Goal: Task Accomplishment & Management: Manage account settings

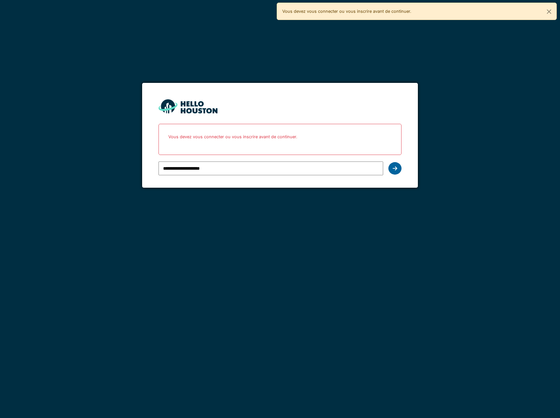
click at [393, 168] on icon at bounding box center [394, 168] width 5 height 5
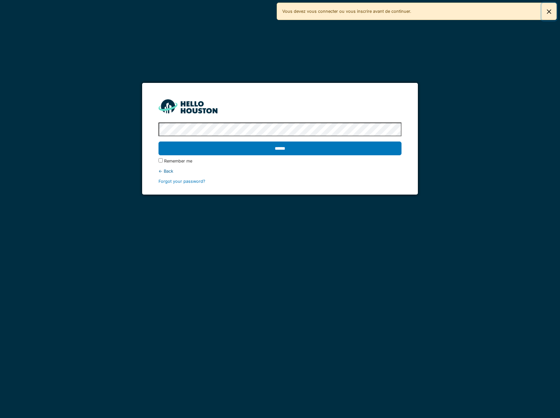
click at [549, 10] on button "Fermer" at bounding box center [548, 11] width 15 height 17
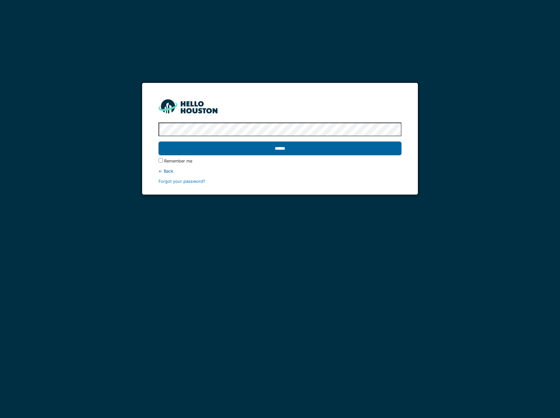
click at [384, 147] on input "******" at bounding box center [279, 148] width 243 height 14
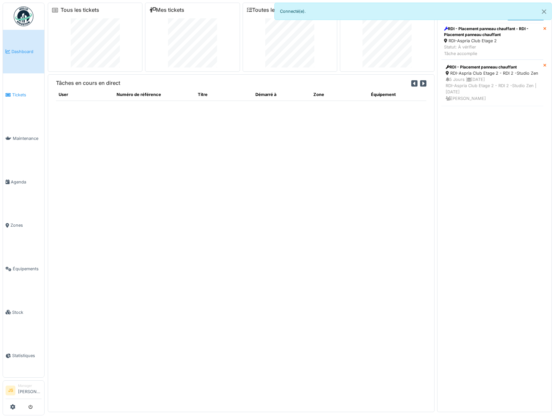
click at [18, 94] on span "Tickets" at bounding box center [26, 95] width 29 height 6
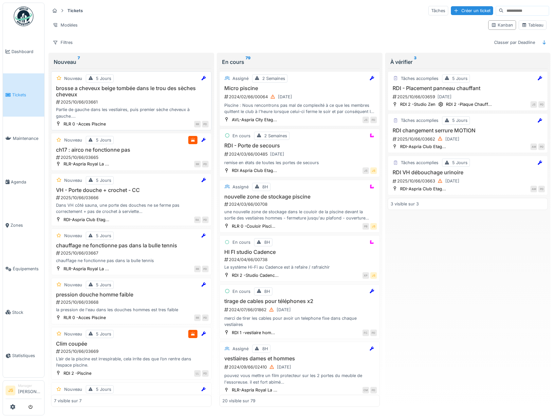
click at [75, 91] on h3 "brosse a cheveux beige tombée dans le trou des sèches cheveux" at bounding box center [131, 91] width 154 height 12
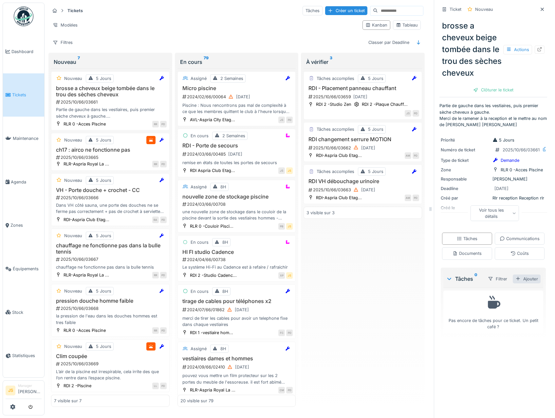
click at [517, 283] on div "Ajouter" at bounding box center [526, 278] width 28 height 9
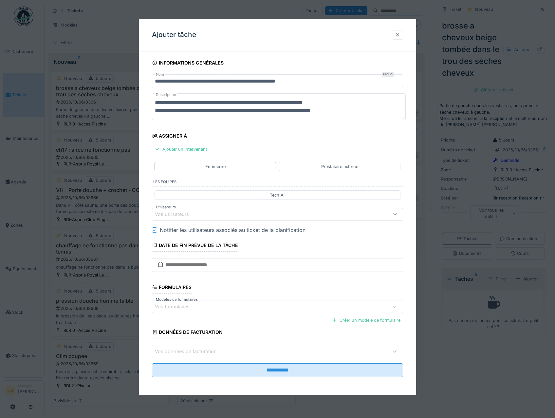
click at [179, 213] on div "Vos utilisateurs" at bounding box center [176, 213] width 43 height 7
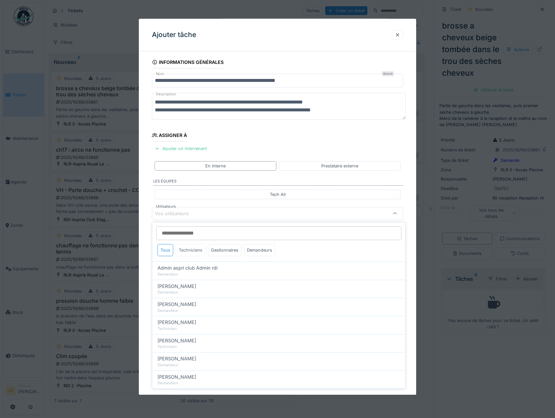
click at [186, 252] on div "Techniciens" at bounding box center [190, 250] width 29 height 12
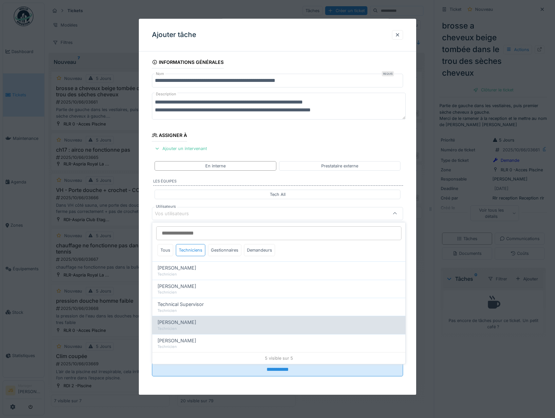
click at [189, 326] on span "Wojciech Wierozebski" at bounding box center [176, 321] width 39 height 7
type input "****"
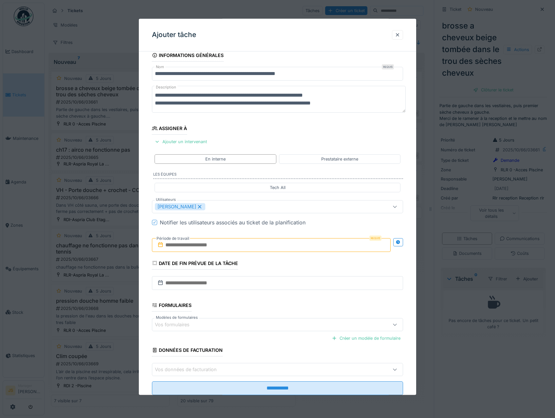
click at [144, 296] on div "**********" at bounding box center [278, 231] width 278 height 364
click at [182, 246] on input "text" at bounding box center [271, 245] width 239 height 14
click at [273, 289] on div "2" at bounding box center [272, 287] width 9 height 9
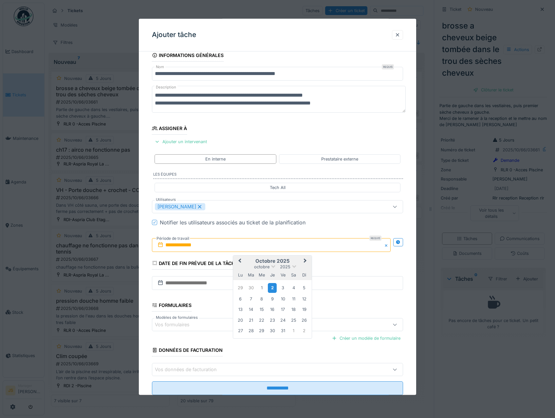
click at [273, 288] on div "2" at bounding box center [272, 287] width 9 height 9
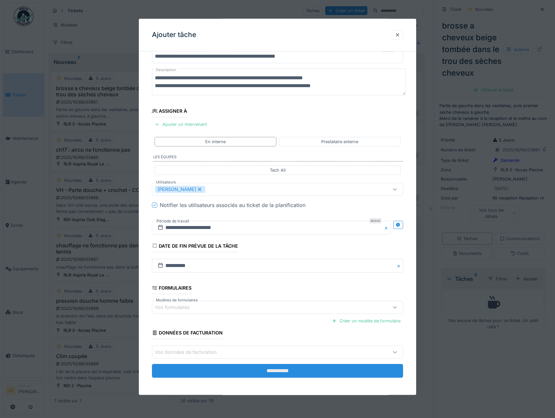
scroll to position [26, 0]
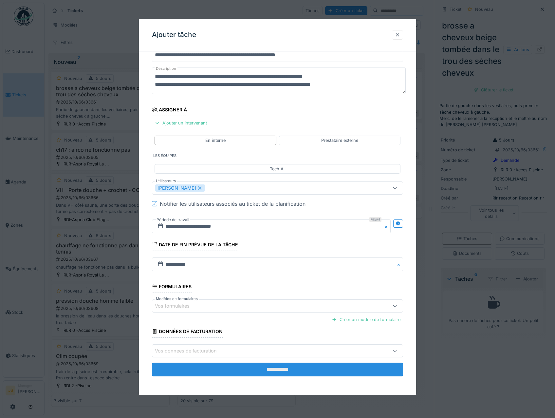
click at [282, 371] on input "**********" at bounding box center [277, 370] width 251 height 14
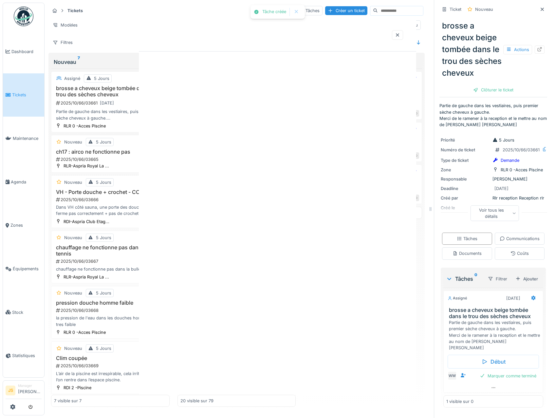
scroll to position [0, 0]
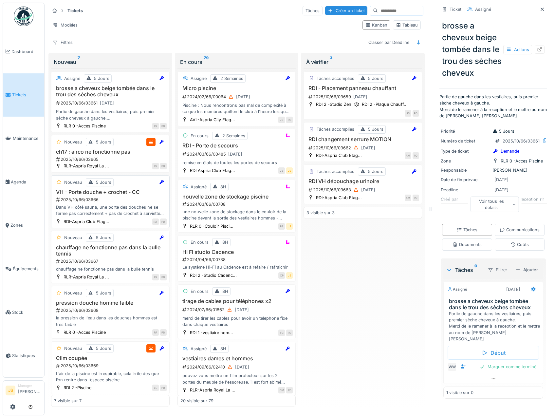
click at [102, 211] on div "Dans VH côté sauna, une porte des douches ne se ferme pas correctement + pas de…" at bounding box center [110, 210] width 113 height 12
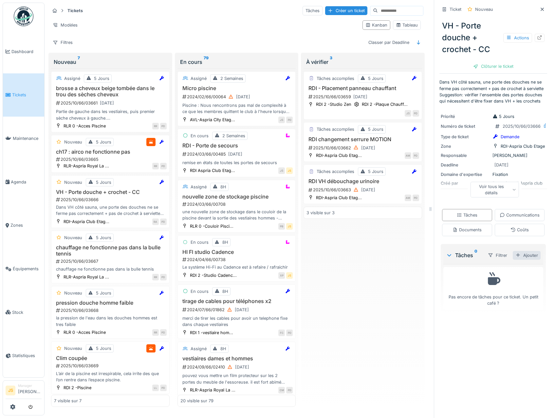
click at [518, 260] on div "Ajouter" at bounding box center [526, 255] width 28 height 9
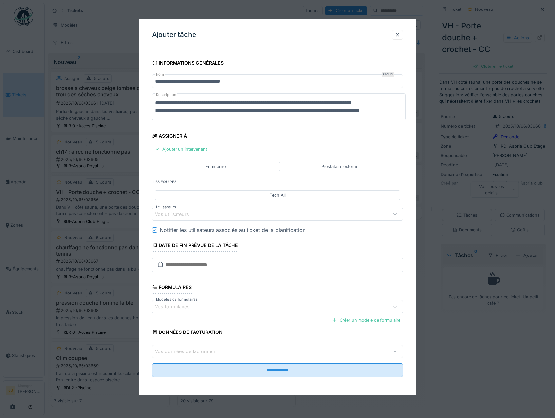
click at [187, 215] on div "Vos utilisateurs" at bounding box center [176, 213] width 43 height 7
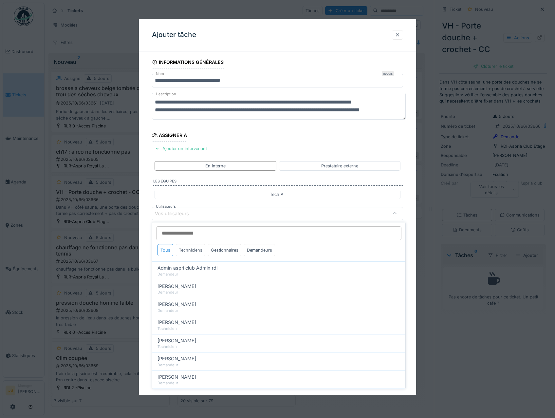
click at [188, 247] on div "Techniciens" at bounding box center [190, 250] width 29 height 12
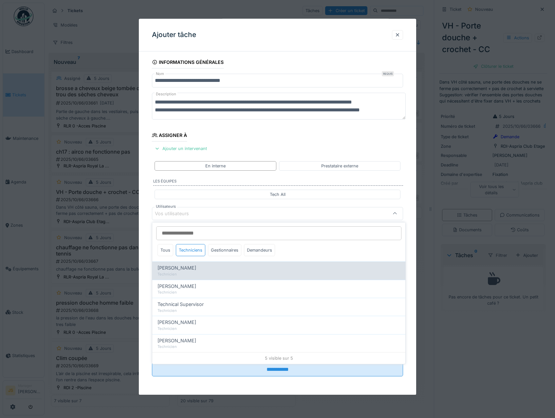
click at [189, 266] on span "[PERSON_NAME]" at bounding box center [176, 267] width 39 height 7
type input "*****"
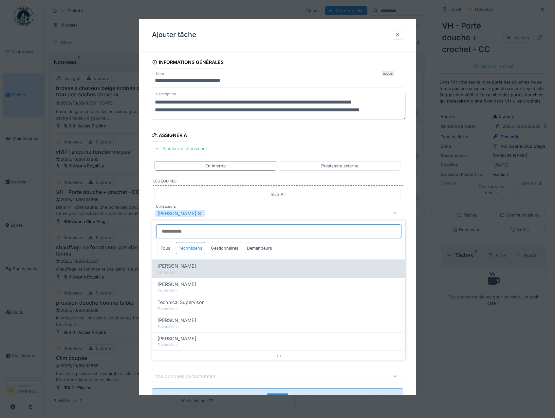
scroll to position [8, 0]
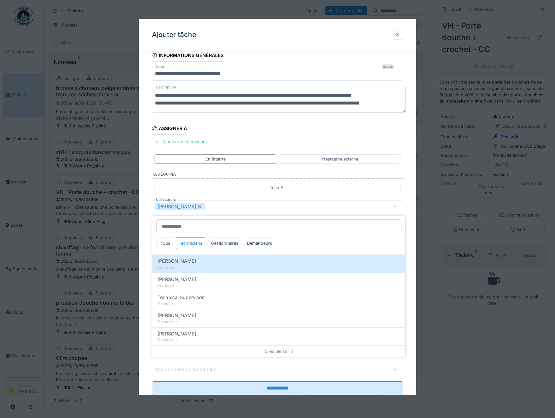
click at [148, 270] on div "**********" at bounding box center [278, 231] width 278 height 364
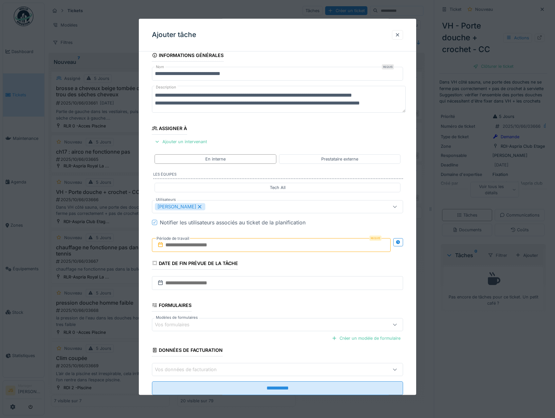
click at [171, 248] on input "text" at bounding box center [271, 245] width 239 height 14
click at [282, 287] on div "3" at bounding box center [283, 287] width 9 height 9
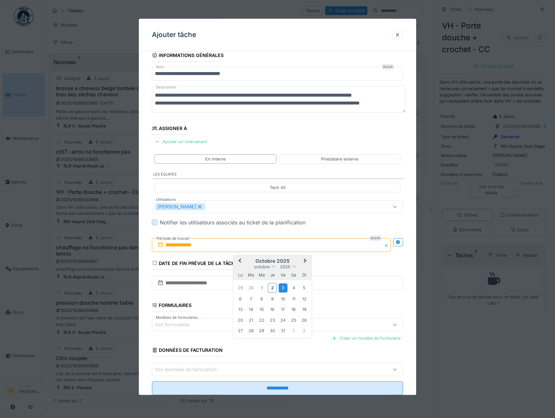
click at [283, 287] on div "3" at bounding box center [283, 287] width 9 height 9
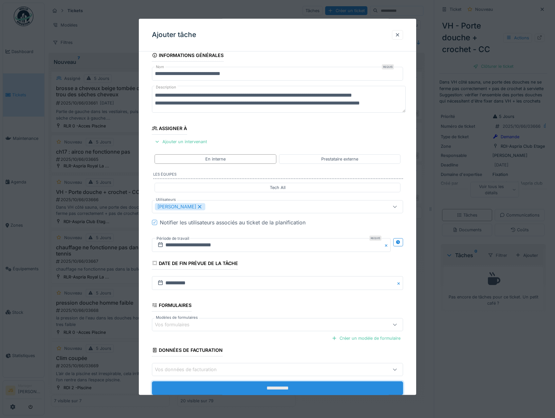
click at [277, 386] on input "**********" at bounding box center [277, 388] width 251 height 14
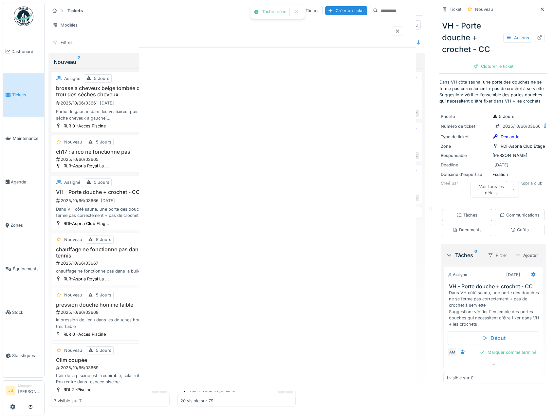
scroll to position [0, 0]
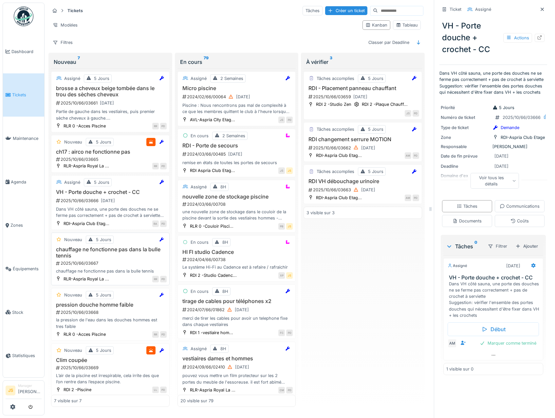
click at [78, 250] on h3 "chauffage ne fonctionne pas dans la bulle tennis" at bounding box center [110, 252] width 113 height 12
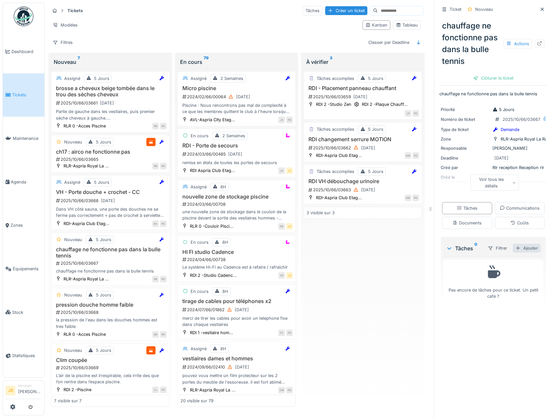
click at [517, 252] on div "Ajouter" at bounding box center [526, 247] width 28 height 9
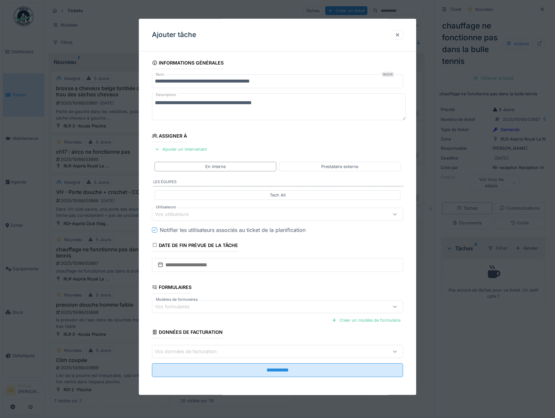
click at [173, 211] on div "Vos utilisateurs" at bounding box center [176, 213] width 43 height 7
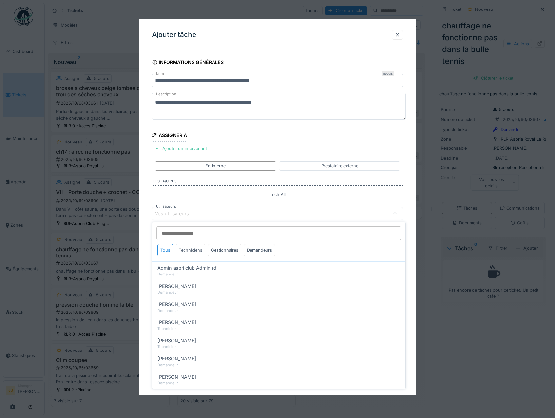
click at [193, 250] on div "Techniciens" at bounding box center [190, 250] width 29 height 12
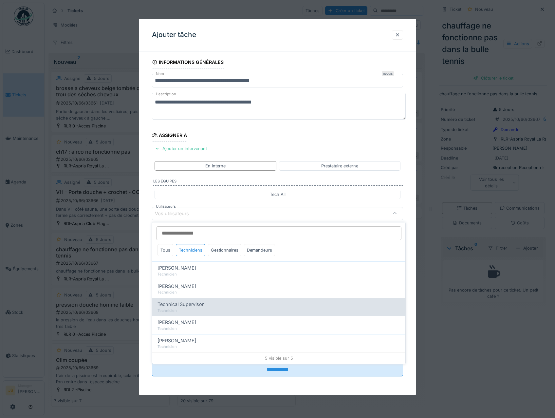
drag, startPoint x: 184, startPoint y: 304, endPoint x: 178, endPoint y: 303, distance: 6.1
click at [184, 304] on span "Technical Supervisor" at bounding box center [180, 303] width 46 height 7
type input "****"
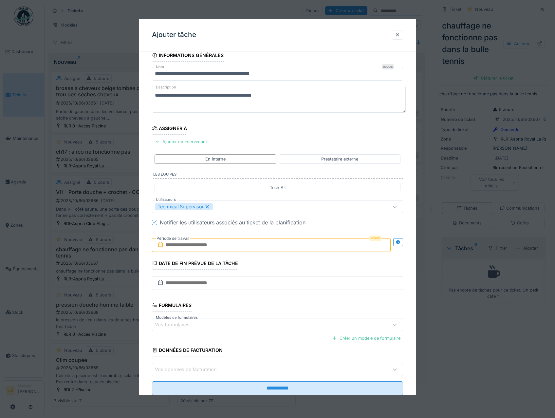
click at [144, 295] on div "**********" at bounding box center [278, 231] width 278 height 364
click at [186, 246] on input "text" at bounding box center [271, 245] width 239 height 14
click at [270, 288] on div "2" at bounding box center [272, 287] width 9 height 9
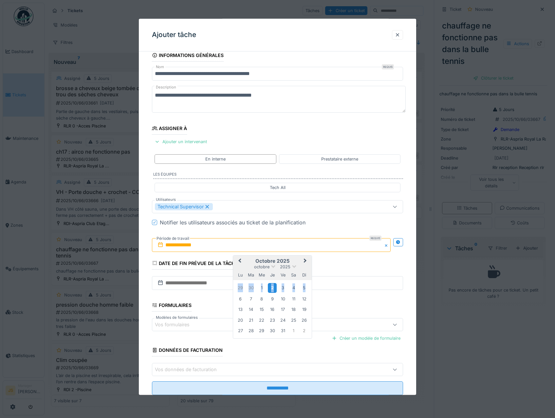
click at [270, 287] on div "2" at bounding box center [272, 287] width 9 height 9
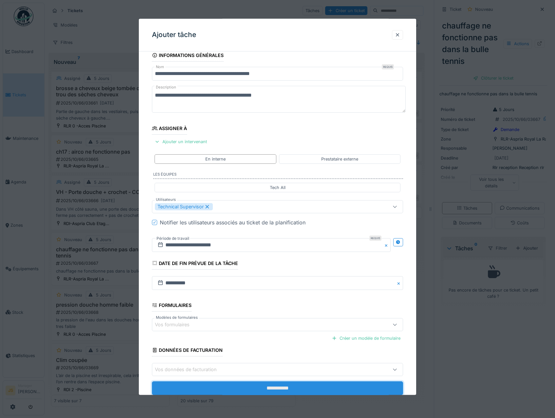
click at [287, 387] on input "**********" at bounding box center [277, 388] width 251 height 14
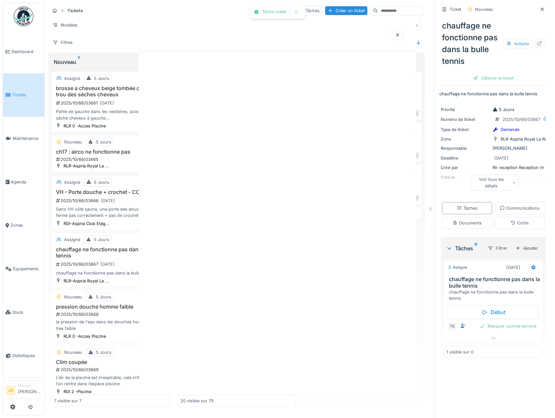
scroll to position [0, 0]
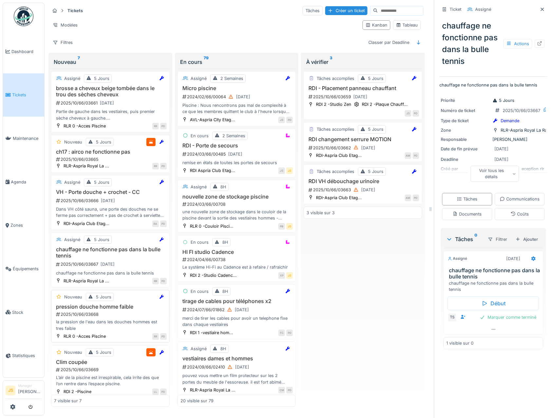
click at [111, 308] on h3 "pression douche homme faible" at bounding box center [110, 306] width 113 height 6
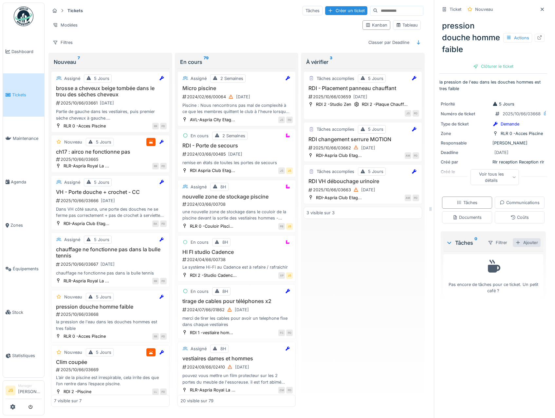
click at [517, 247] on div "Ajouter" at bounding box center [526, 242] width 28 height 9
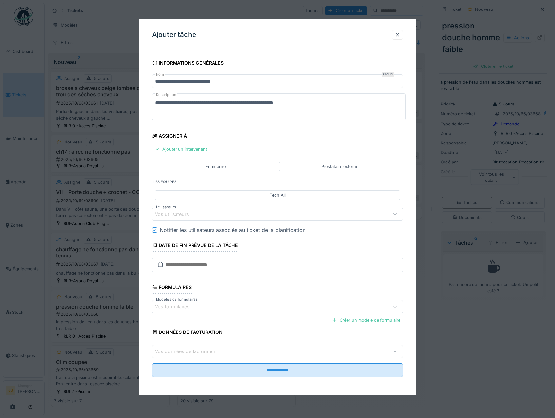
click at [172, 212] on div "Vos utilisateurs" at bounding box center [176, 213] width 43 height 7
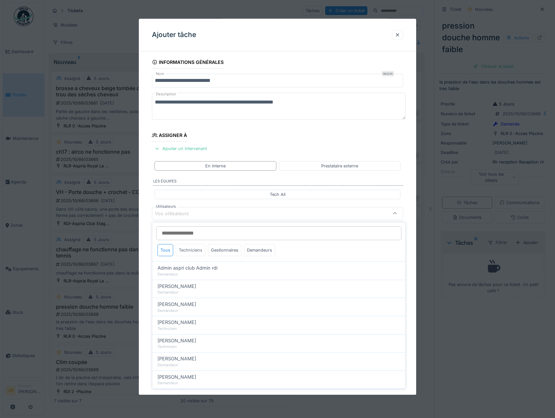
click at [191, 249] on div "Techniciens" at bounding box center [190, 250] width 29 height 12
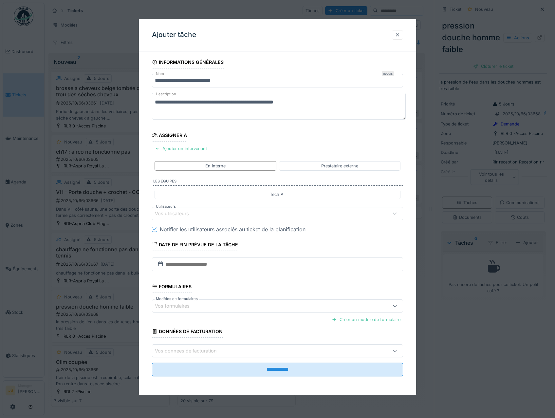
click at [149, 281] on div "**********" at bounding box center [278, 225] width 278 height 338
click at [182, 212] on div "Vos utilisateurs" at bounding box center [176, 213] width 43 height 7
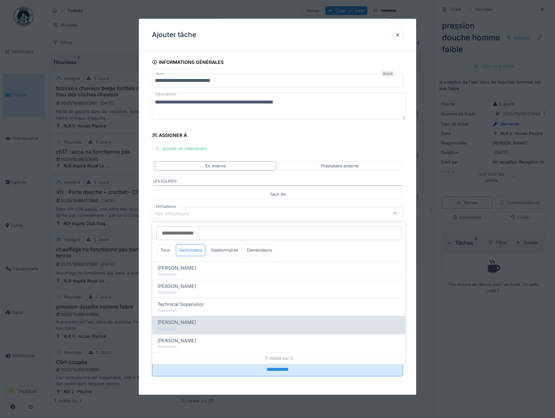
click at [183, 324] on span "[PERSON_NAME]" at bounding box center [176, 321] width 39 height 7
type input "****"
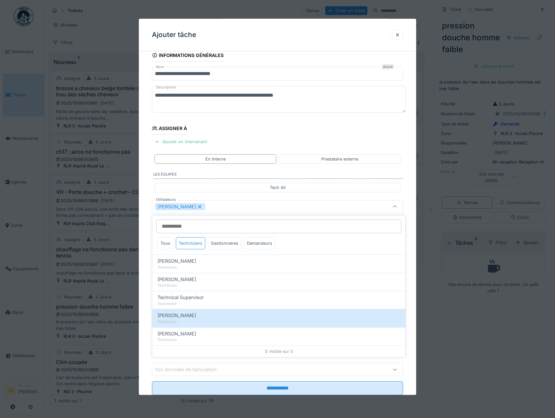
click at [147, 302] on div "**********" at bounding box center [278, 231] width 278 height 364
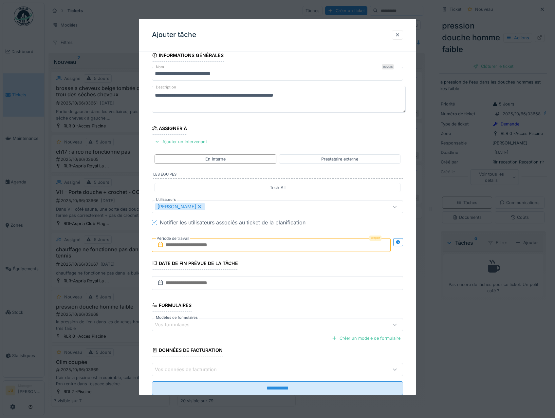
click at [191, 246] on input "text" at bounding box center [271, 245] width 239 height 14
click at [271, 286] on div "2" at bounding box center [272, 287] width 9 height 9
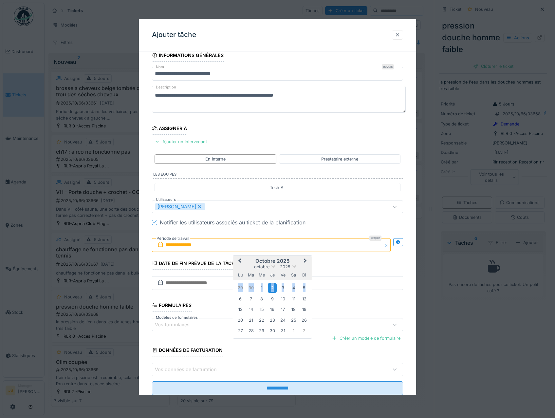
click at [271, 286] on div "2" at bounding box center [272, 287] width 9 height 9
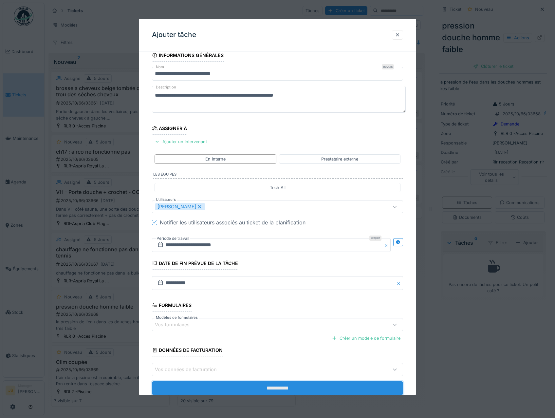
click at [269, 389] on input "**********" at bounding box center [277, 388] width 251 height 14
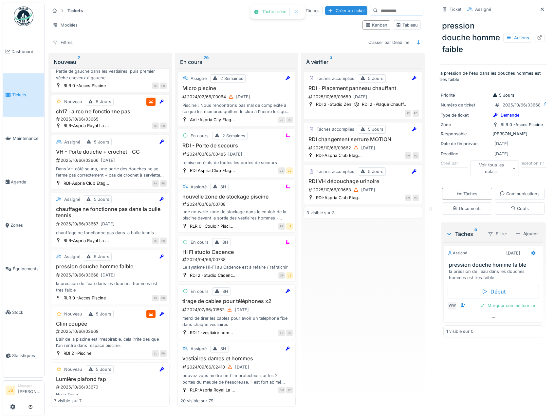
scroll to position [63, 0]
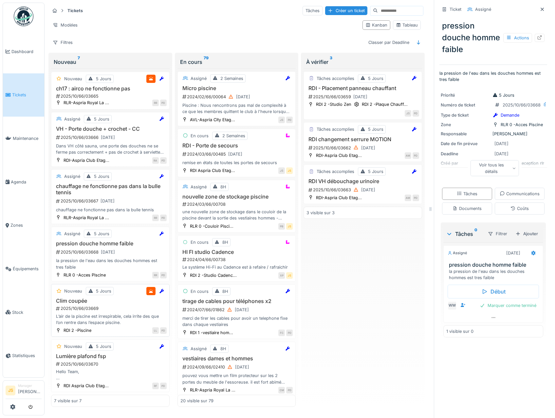
click at [75, 298] on h3 "Clim coupée" at bounding box center [110, 300] width 113 height 6
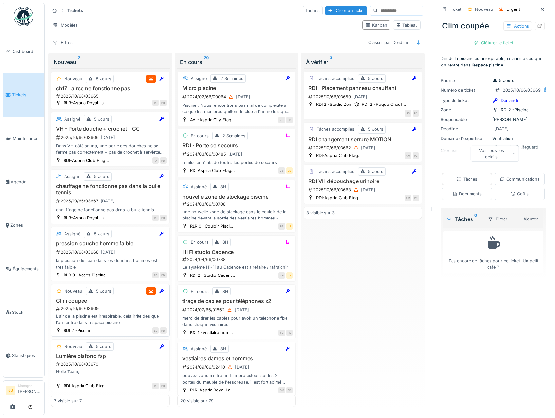
click at [91, 314] on div "L’air de la piscine est irrespirable, cela irrite des que l’on rentre dans l’es…" at bounding box center [110, 319] width 113 height 12
click at [502, 150] on div "Voir tous les détails" at bounding box center [494, 153] width 49 height 16
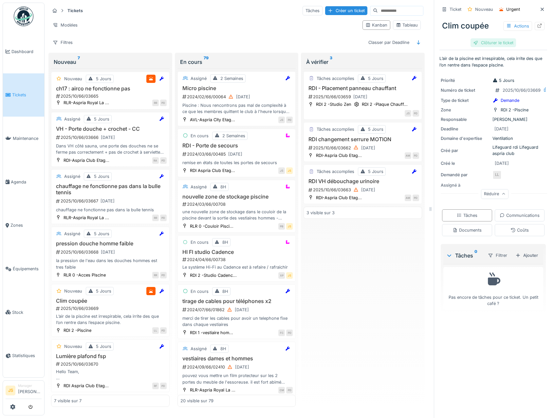
click at [490, 38] on div "Clôturer le ticket" at bounding box center [492, 42] width 45 height 9
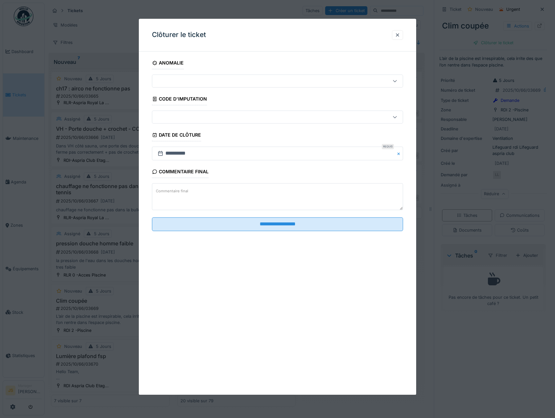
click at [222, 191] on textarea "Commentaire final" at bounding box center [277, 196] width 251 height 27
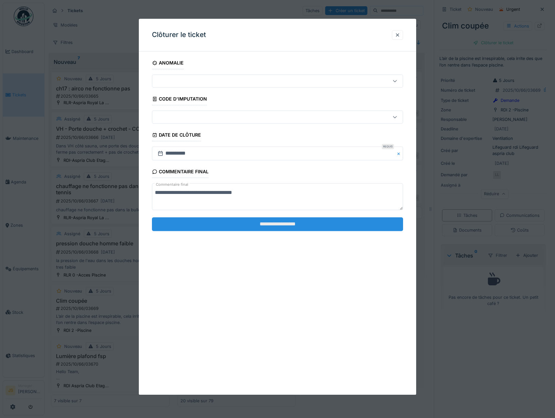
type textarea "**********"
click at [278, 223] on input "**********" at bounding box center [277, 224] width 251 height 14
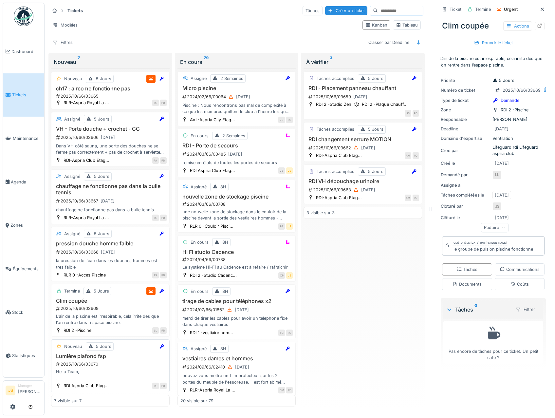
click at [77, 353] on h3 "Lumière plafond fsp" at bounding box center [110, 356] width 113 height 6
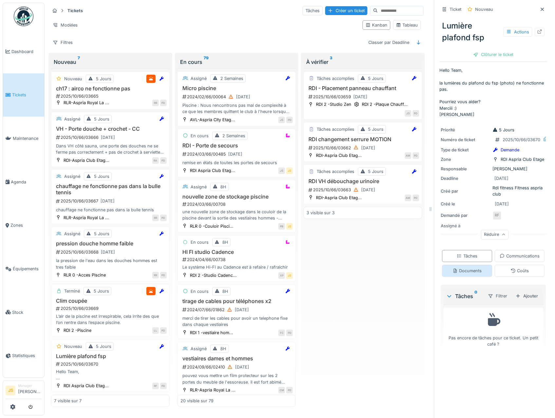
click at [481, 274] on div "Documents" at bounding box center [466, 270] width 29 height 6
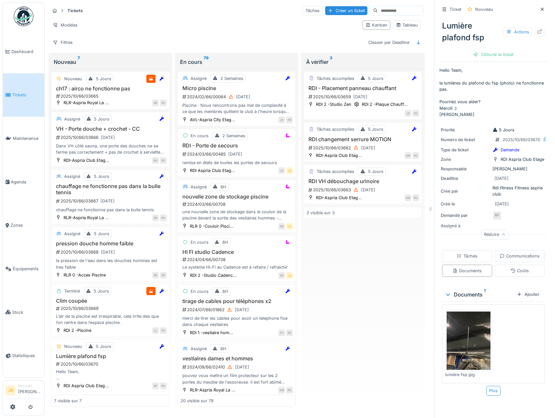
click at [469, 369] on img at bounding box center [468, 340] width 44 height 58
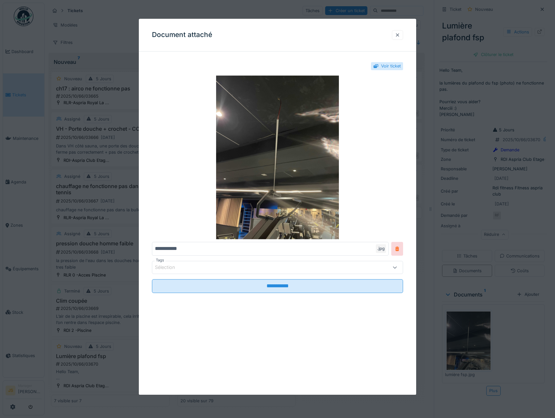
click at [397, 34] on div at bounding box center [397, 35] width 5 height 6
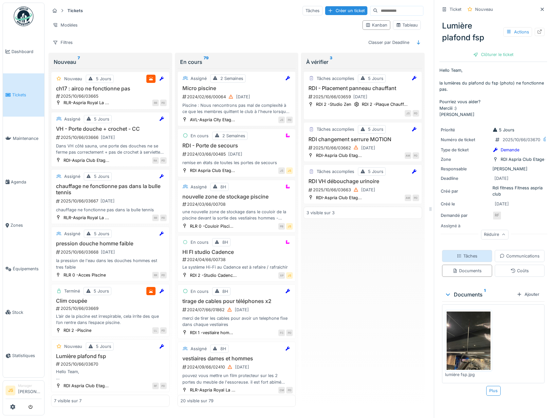
click at [477, 253] on div "Tâches" at bounding box center [467, 256] width 21 height 6
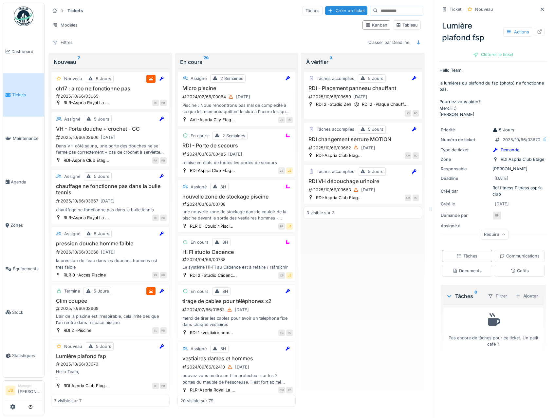
click at [389, 268] on div "Tâches accomplies 5 Jours RDI - Placement panneau chauffant 2025/10/66/03659 02…" at bounding box center [362, 237] width 118 height 338
click at [520, 300] on div "Ajouter" at bounding box center [526, 295] width 28 height 9
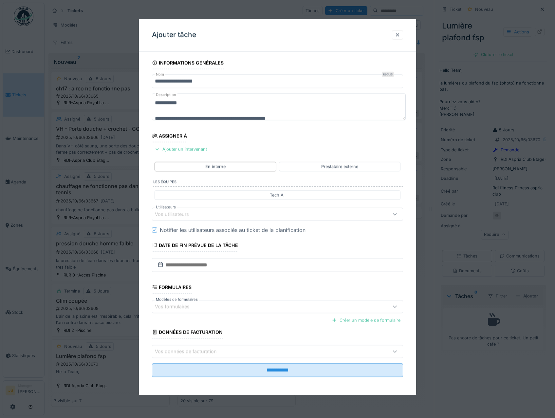
click at [176, 212] on div "Vos utilisateurs" at bounding box center [176, 213] width 43 height 7
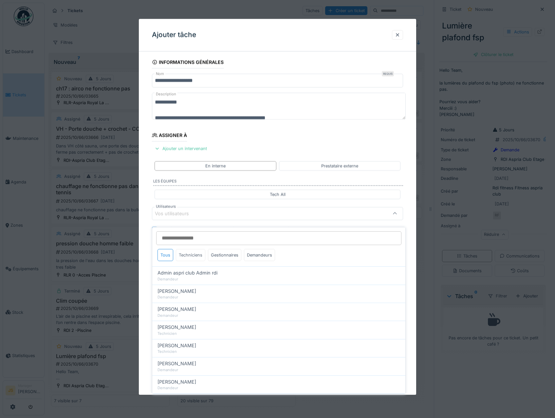
click at [199, 250] on div "Techniciens" at bounding box center [190, 255] width 29 height 12
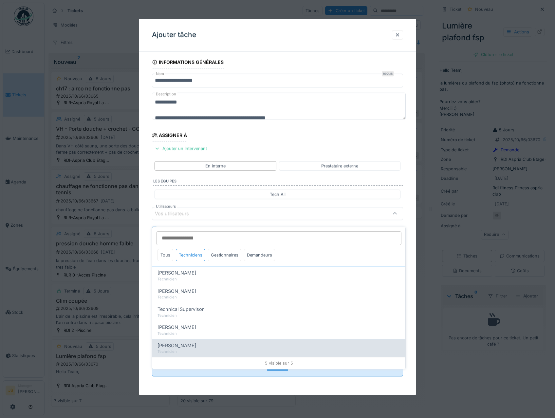
click at [180, 343] on span "[PERSON_NAME]" at bounding box center [176, 345] width 39 height 7
type input "*****"
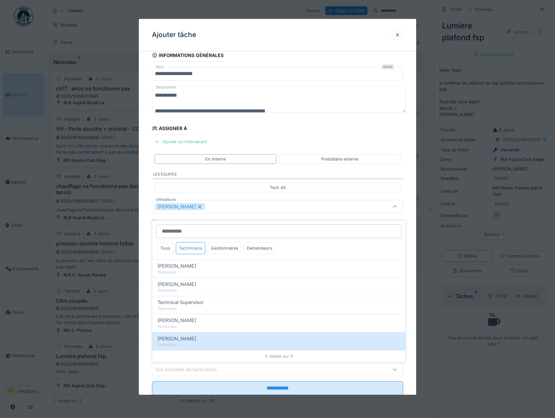
click at [147, 280] on div "**********" at bounding box center [278, 231] width 278 height 364
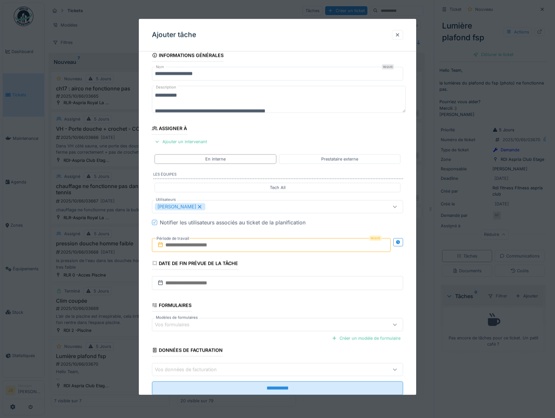
click at [175, 242] on label "Période de travail" at bounding box center [173, 238] width 34 height 7
click at [180, 244] on input "text" at bounding box center [271, 245] width 239 height 14
click at [274, 287] on div "2" at bounding box center [272, 287] width 9 height 9
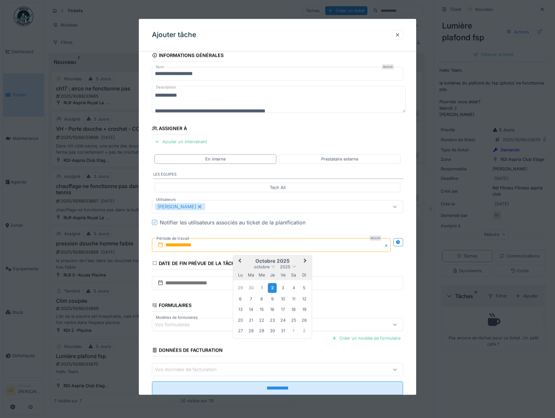
click at [274, 287] on div "2" at bounding box center [272, 287] width 9 height 9
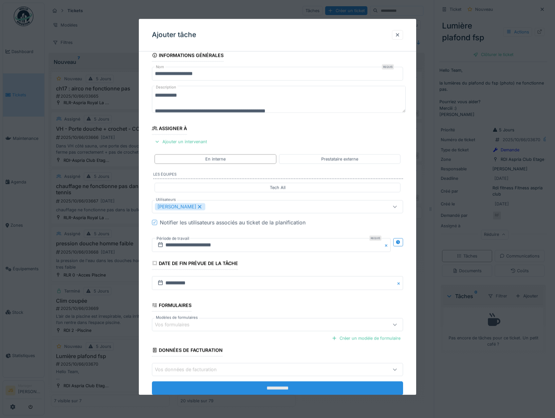
click at [262, 384] on input "**********" at bounding box center [277, 388] width 251 height 14
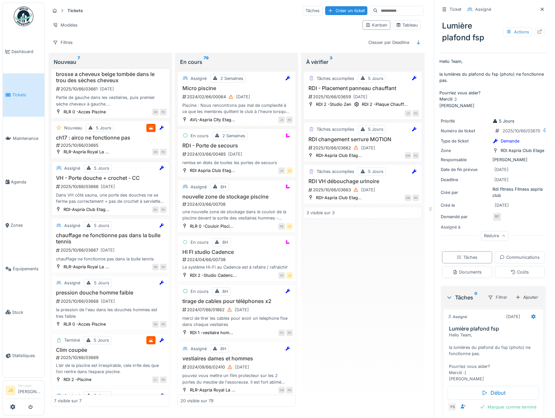
scroll to position [0, 0]
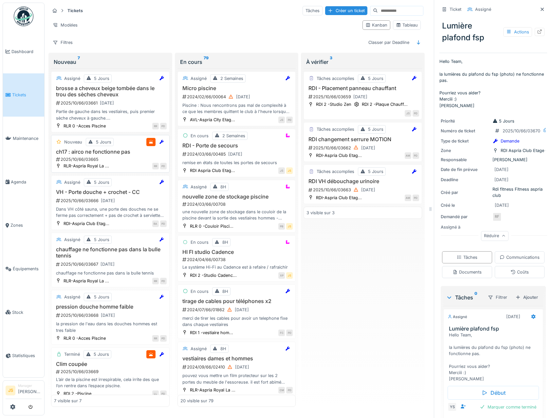
click at [93, 149] on h3 "ch17 : airco ne fonctionne pas" at bounding box center [110, 152] width 113 height 6
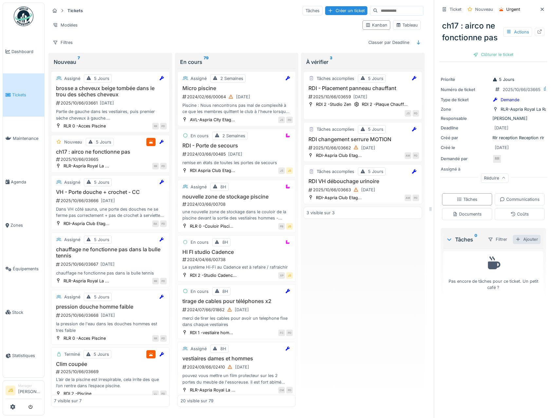
click at [518, 243] on div "Ajouter" at bounding box center [526, 239] width 28 height 9
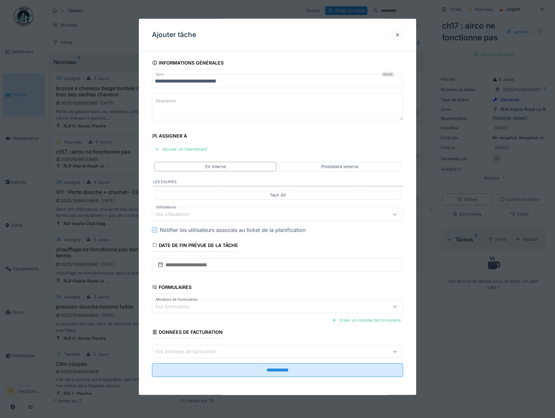
click at [177, 215] on div "Vos utilisateurs" at bounding box center [176, 213] width 43 height 7
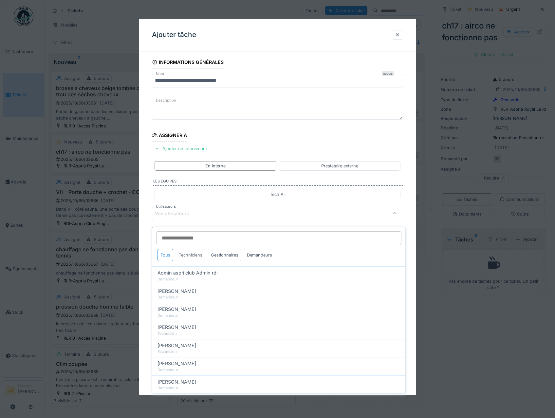
click at [193, 251] on div "Techniciens" at bounding box center [190, 255] width 29 height 12
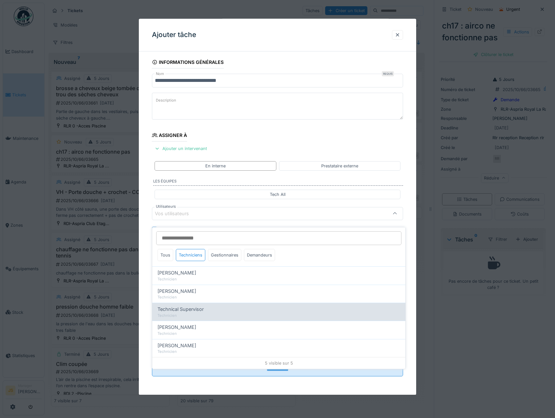
click at [190, 305] on span "Technical Supervisor" at bounding box center [180, 308] width 46 height 7
type input "****"
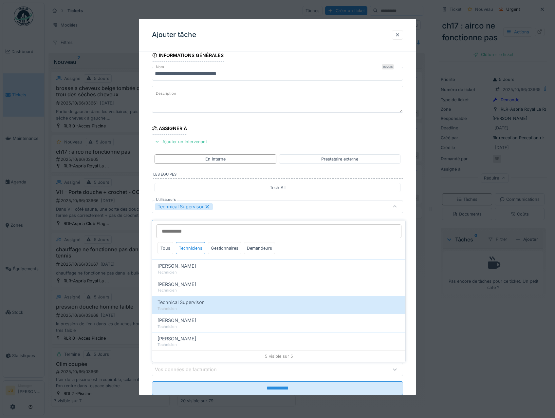
drag, startPoint x: 146, startPoint y: 293, endPoint x: 153, endPoint y: 282, distance: 12.6
click at [146, 293] on div "**********" at bounding box center [278, 231] width 278 height 364
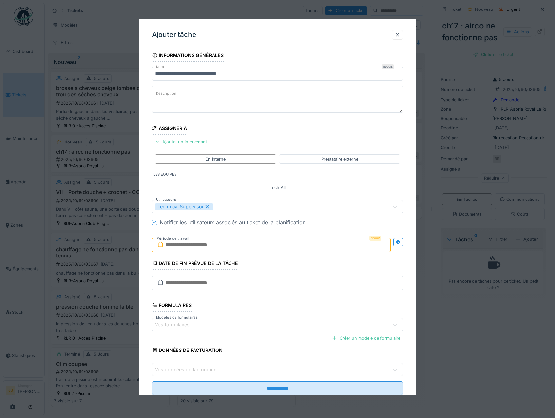
click at [182, 243] on input "text" at bounding box center [271, 245] width 239 height 14
click at [271, 287] on div "2" at bounding box center [272, 287] width 9 height 9
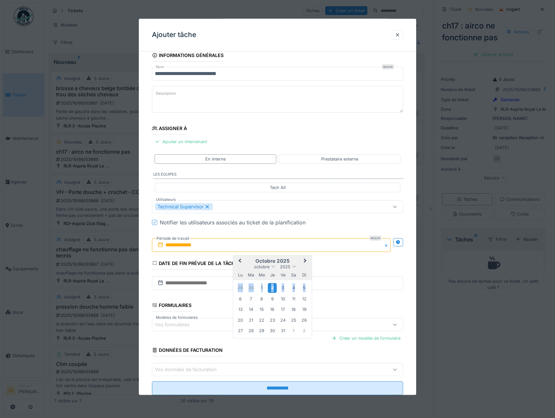
click at [272, 287] on div "2" at bounding box center [272, 287] width 9 height 9
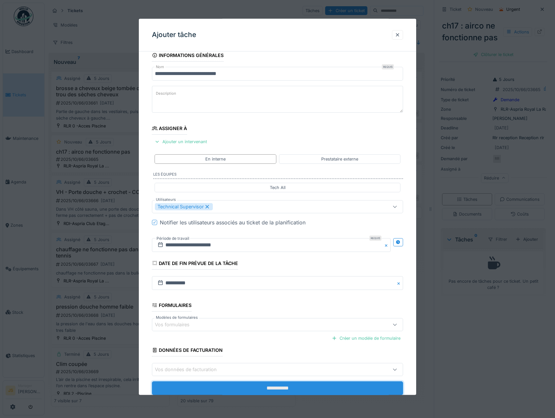
click at [281, 389] on input "**********" at bounding box center [277, 388] width 251 height 14
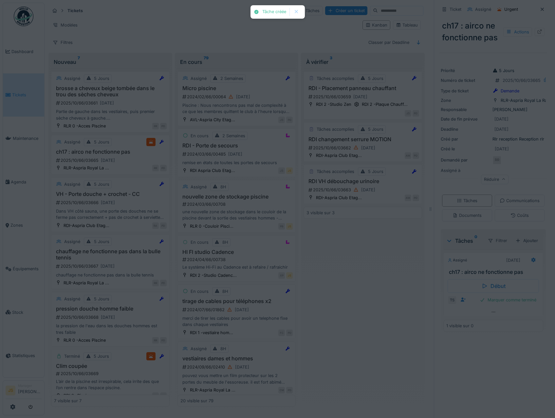
scroll to position [0, 0]
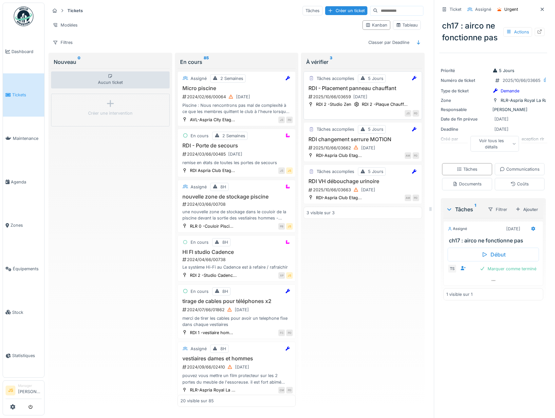
click at [339, 89] on h3 "RDI - Placement panneau chauffant" at bounding box center [362, 88] width 113 height 6
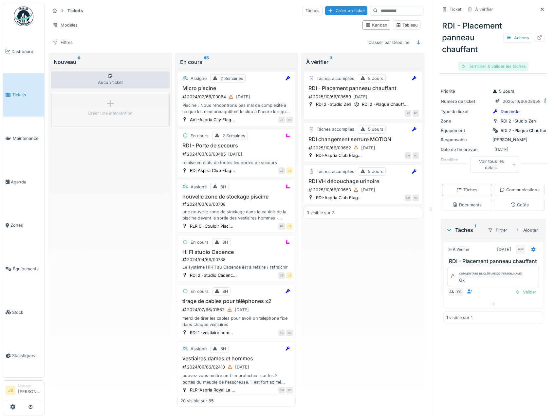
click at [483, 71] on div "Terminer & valider les tâches" at bounding box center [493, 66] width 70 height 9
click at [491, 71] on div "Clôturer le ticket" at bounding box center [492, 66] width 45 height 9
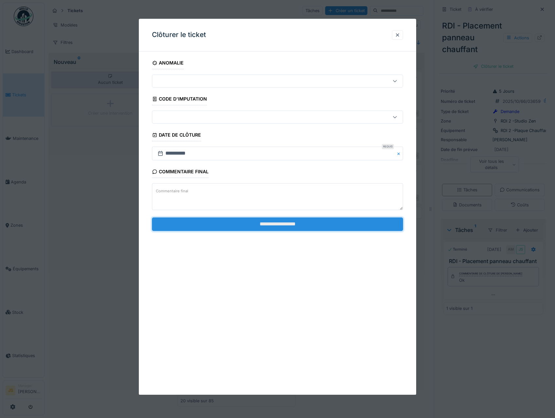
click at [284, 229] on input "**********" at bounding box center [277, 224] width 251 height 14
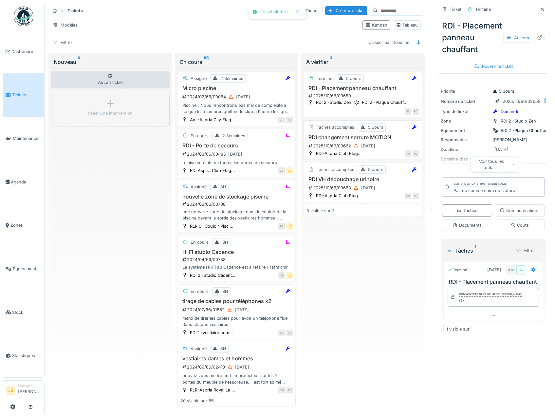
click at [330, 140] on h3 "RDI changement serrure MOTION" at bounding box center [362, 137] width 113 height 6
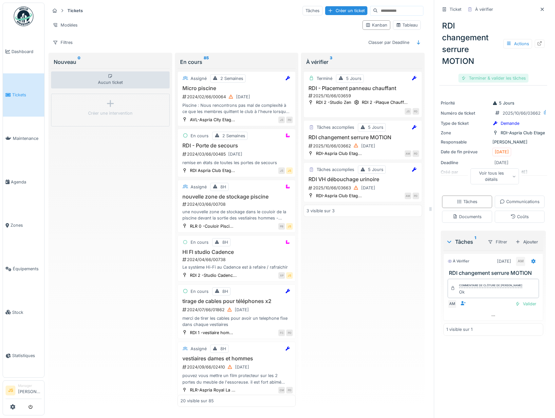
click at [482, 76] on div "Terminer & valider les tâches" at bounding box center [493, 78] width 70 height 9
click at [502, 78] on div "Clôturer le ticket" at bounding box center [492, 78] width 45 height 9
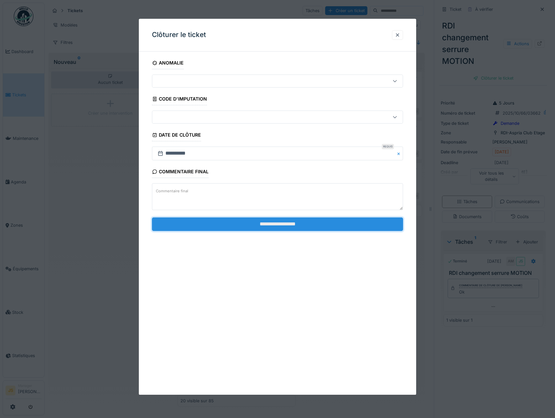
click at [292, 227] on input "**********" at bounding box center [277, 224] width 251 height 14
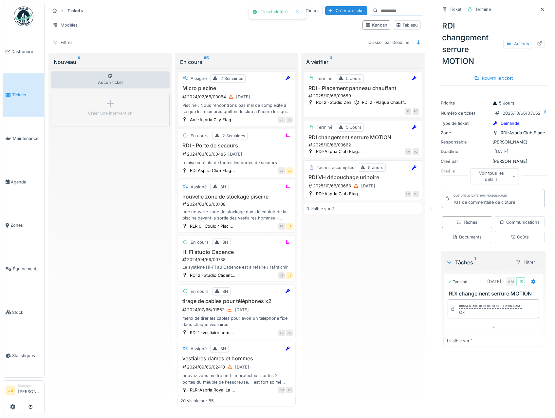
click at [335, 185] on div "2025/10/66/03663 01/10/2025" at bounding box center [363, 186] width 111 height 8
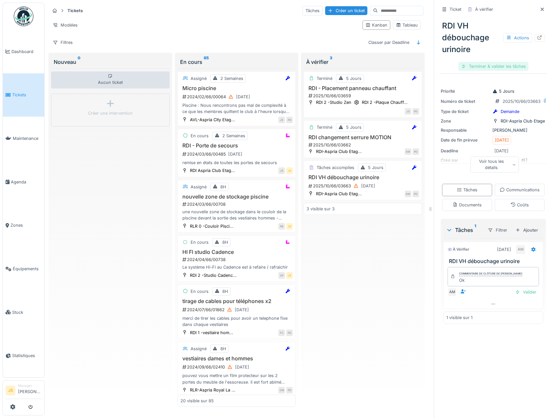
click at [481, 65] on div "Terminer & valider les tâches" at bounding box center [493, 66] width 70 height 9
click at [483, 65] on div "Clôturer le ticket" at bounding box center [492, 66] width 45 height 9
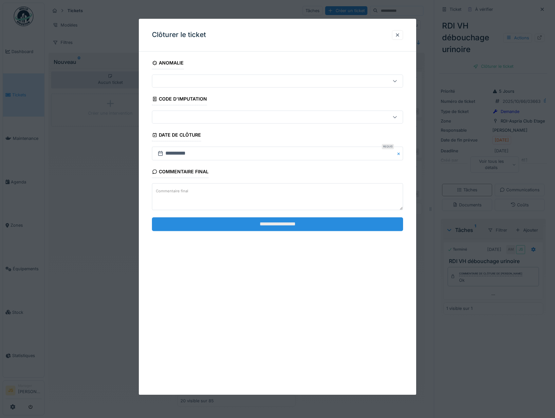
click at [277, 223] on input "**********" at bounding box center [277, 224] width 251 height 14
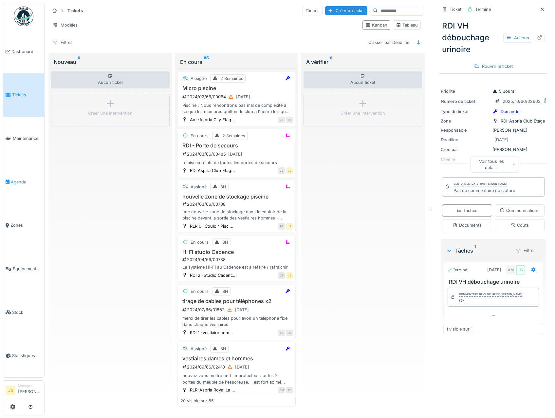
click at [17, 180] on span "Agenda" at bounding box center [26, 182] width 31 height 6
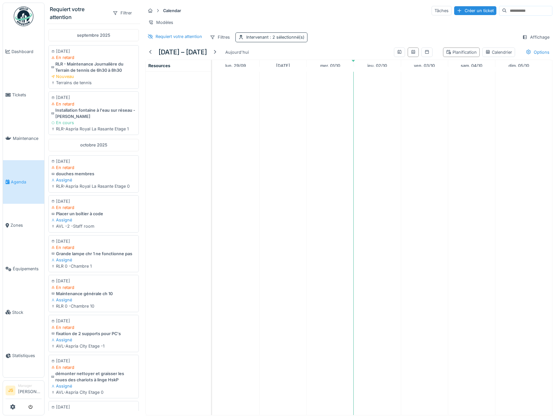
click at [267, 40] on div "Intervenant : 2 sélectionné(s)" at bounding box center [275, 37] width 58 height 6
click at [322, 58] on div at bounding box center [324, 59] width 5 height 6
click at [450, 55] on div "Planification" at bounding box center [461, 52] width 31 height 6
click at [411, 54] on icon at bounding box center [413, 52] width 4 height 4
click at [458, 55] on div "Planification" at bounding box center [461, 52] width 31 height 6
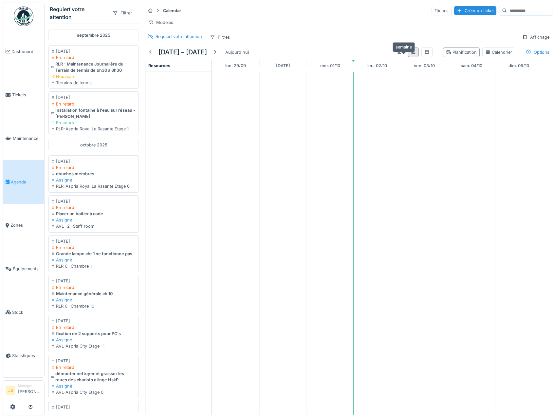
click at [411, 54] on icon at bounding box center [413, 52] width 4 height 4
click at [170, 182] on div at bounding box center [181, 243] width 70 height 343
click at [103, 78] on div "Nouveau" at bounding box center [94, 75] width 84 height 6
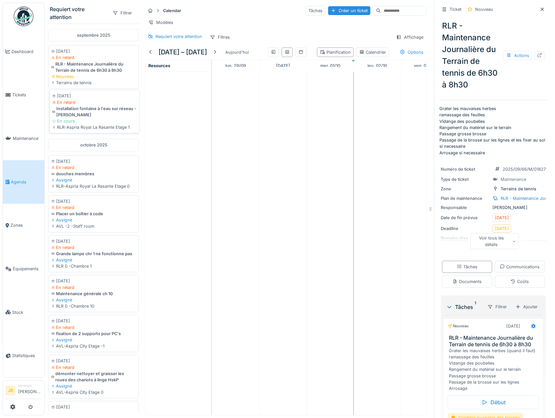
click at [101, 114] on div "Installation fontaine à l'eau sur réseau - [PERSON_NAME]" at bounding box center [94, 111] width 84 height 12
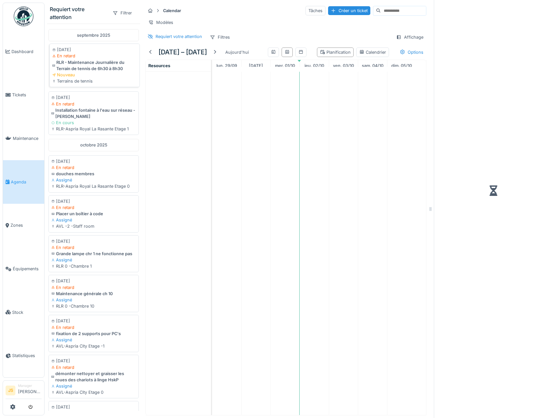
click at [92, 77] on div "Nouveau" at bounding box center [94, 75] width 84 height 6
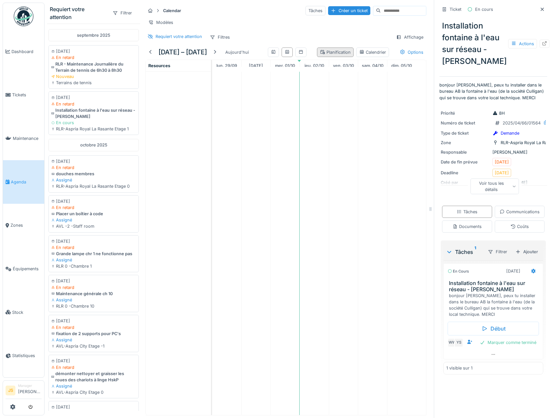
click at [320, 55] on div "Planification" at bounding box center [335, 52] width 31 height 6
click at [284, 54] on icon at bounding box center [286, 52] width 5 height 4
click at [271, 55] on div at bounding box center [273, 52] width 5 height 6
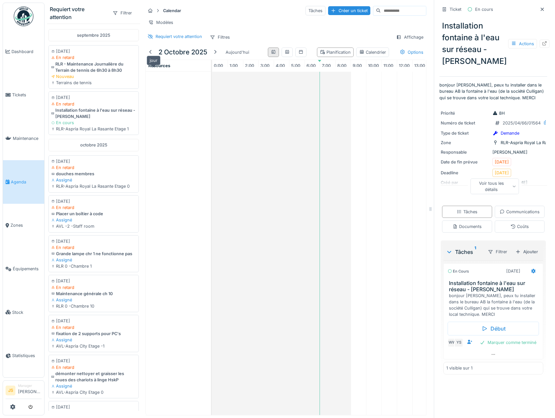
scroll to position [0, 93]
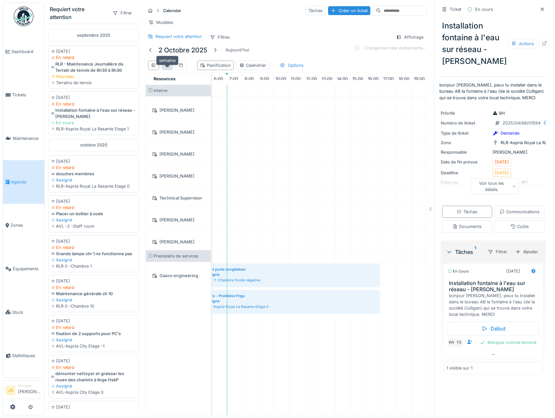
click at [168, 68] on div at bounding box center [167, 65] width 5 height 6
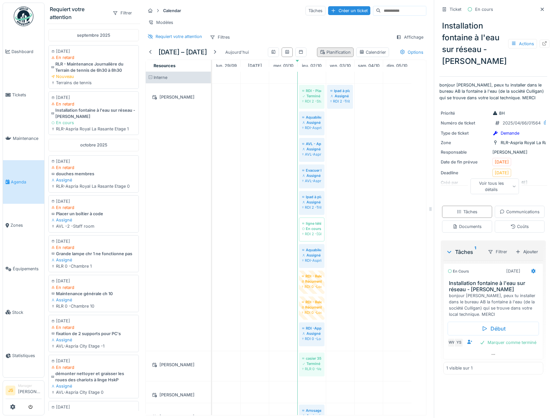
click at [320, 55] on div "Planification" at bounding box center [335, 52] width 31 height 6
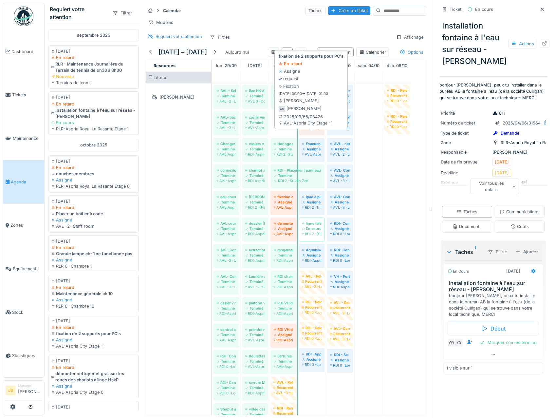
drag, startPoint x: 284, startPoint y: 142, endPoint x: 316, endPoint y: 144, distance: 32.8
click at [212, 144] on div "AVL - Sel Adoucisseur Terminé AVL -2 -Local HVAC Bac HK à roulettes Terminé AVL…" at bounding box center [212, 336] width 0 height 506
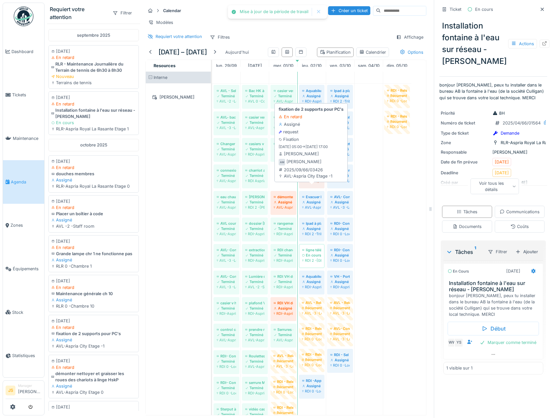
drag, startPoint x: 280, startPoint y: 199, endPoint x: 307, endPoint y: 199, distance: 26.5
click at [212, 199] on div "AVL - Sel Adoucisseur Terminé AVL -2 -Local HVAC Bac HK à roulettes Terminé AVL…" at bounding box center [212, 336] width 0 height 506
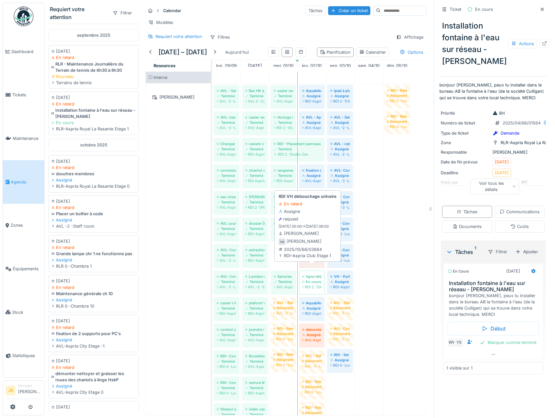
drag, startPoint x: 284, startPoint y: 276, endPoint x: 302, endPoint y: 275, distance: 17.7
click at [212, 275] on div "AVL - Sel Adoucisseur Terminé AVL -2 -Local HVAC Bac HK à roulettes Terminé AVL…" at bounding box center [212, 336] width 0 height 506
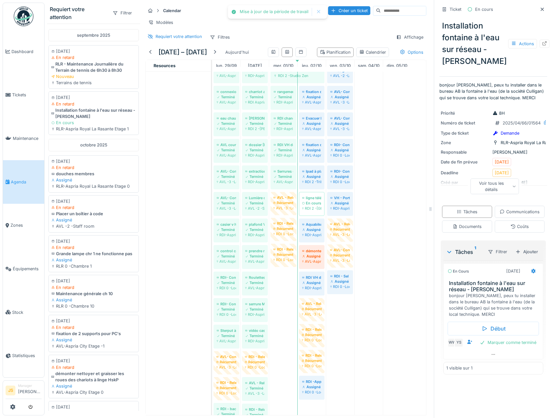
scroll to position [98, 0]
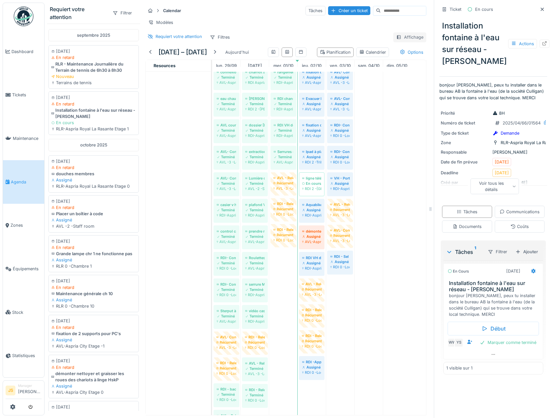
click at [403, 40] on div "Affichage" at bounding box center [409, 36] width 33 height 9
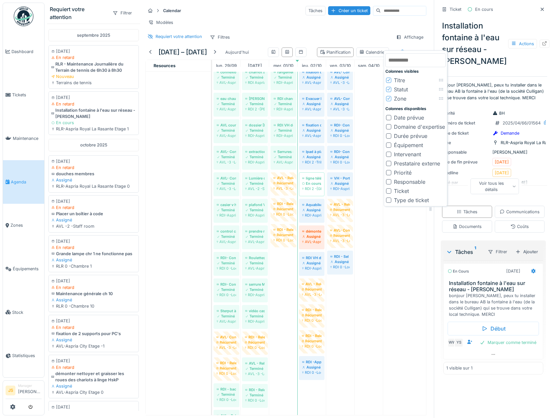
scroll to position [5, 0]
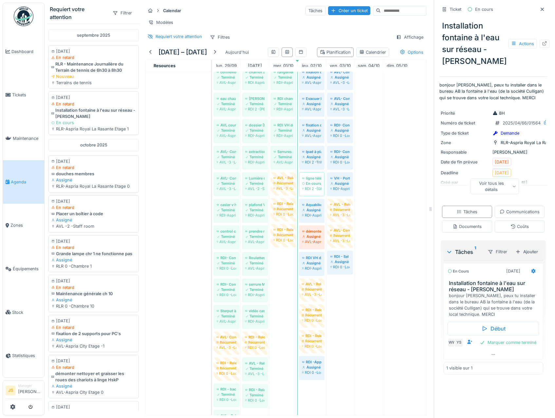
click at [352, 43] on div "Calendar Tâches Créer un ticket Modèles Requiert votre attention Filtres Affich…" at bounding box center [286, 24] width 286 height 42
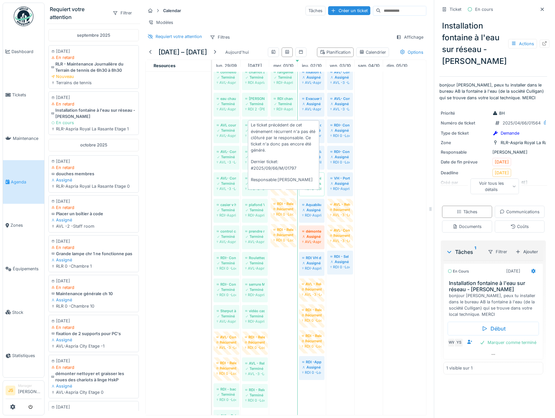
click at [282, 186] on div "Récurrent" at bounding box center [283, 182] width 20 height 5
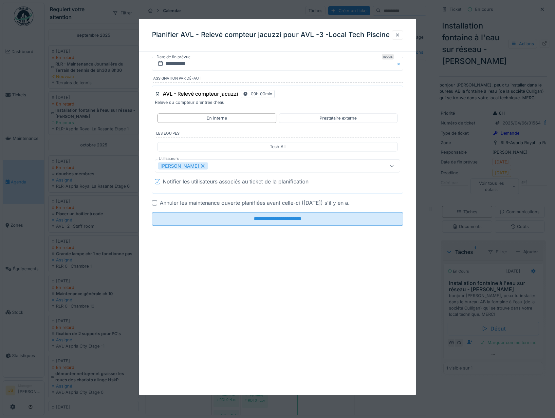
click at [400, 34] on div at bounding box center [397, 35] width 5 height 6
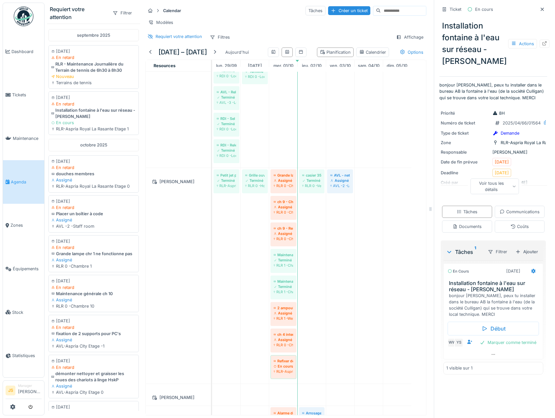
scroll to position [425, 0]
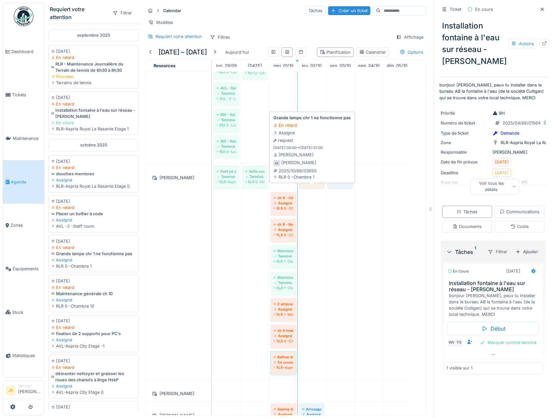
drag, startPoint x: 281, startPoint y: 192, endPoint x: 314, endPoint y: 192, distance: 32.4
click at [212, 192] on div "Petit jet pediluve Terminé RLR-Aspria Royal La Rasante Etage 0 Grille ouverte p…" at bounding box center [212, 271] width 0 height 215
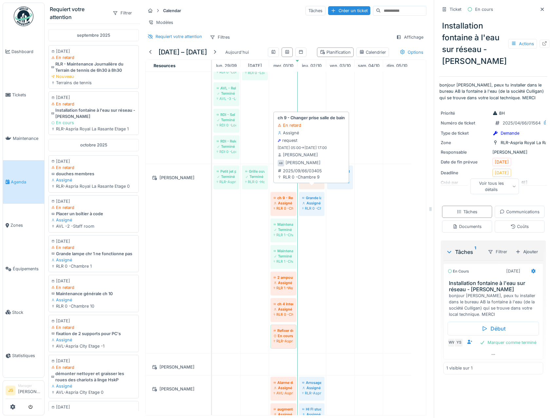
drag, startPoint x: 285, startPoint y: 191, endPoint x: 305, endPoint y: 191, distance: 19.6
click at [212, 191] on div "Petit jet pediluve Terminé RLR-Aspria Royal La Rasante Etage 0 Grille ouverte p…" at bounding box center [212, 258] width 0 height 189
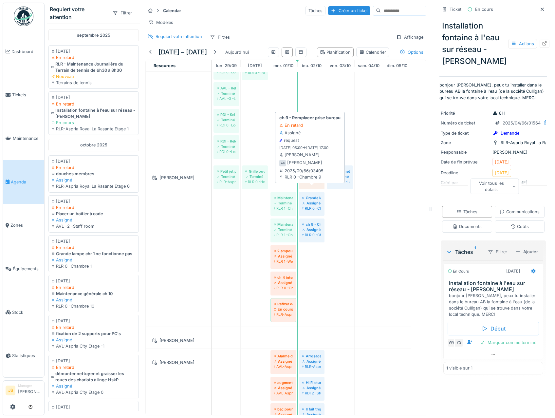
drag, startPoint x: 287, startPoint y: 190, endPoint x: 305, endPoint y: 189, distance: 18.0
click at [212, 189] on div "Petit jet pediluve Terminé RLR-Aspria Royal La Rasante Etage 0 Grille ouverte p…" at bounding box center [212, 245] width 0 height 162
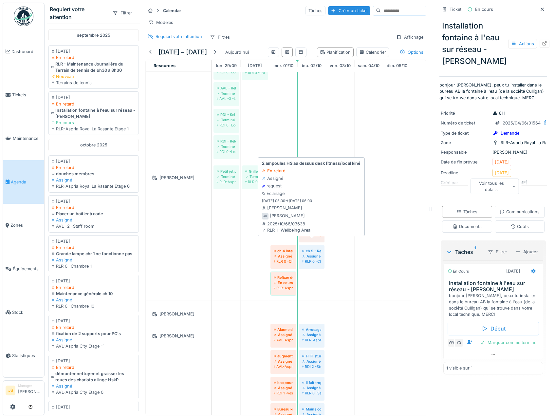
drag, startPoint x: 281, startPoint y: 246, endPoint x: 302, endPoint y: 247, distance: 21.6
click at [212, 247] on div "Petit jet pediluve Terminé RLR-Aspria Royal La Rasante Etage 0 Grille ouverte p…" at bounding box center [212, 232] width 0 height 136
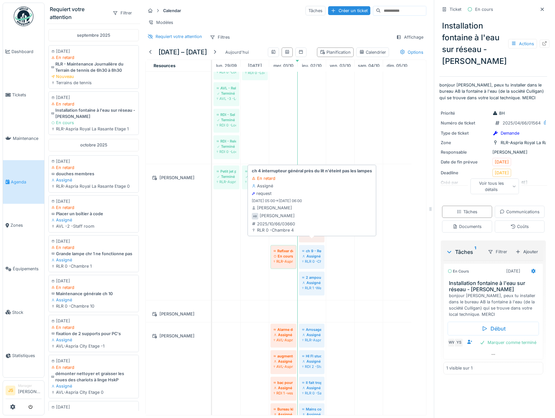
drag, startPoint x: 284, startPoint y: 243, endPoint x: 306, endPoint y: 243, distance: 22.6
click at [212, 243] on div "Petit jet pediluve Terminé RLR-Aspria Royal La Rasante Etage 0 Grille ouverte p…" at bounding box center [212, 232] width 0 height 136
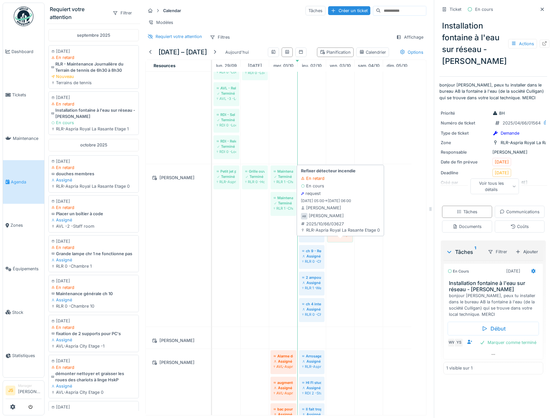
drag, startPoint x: 280, startPoint y: 242, endPoint x: 330, endPoint y: 239, distance: 49.9
click at [212, 238] on div "Petit jet pediluve Terminé RLR-Aspria Royal La Rasante Etage 0 Grille ouverte p…" at bounding box center [212, 245] width 0 height 162
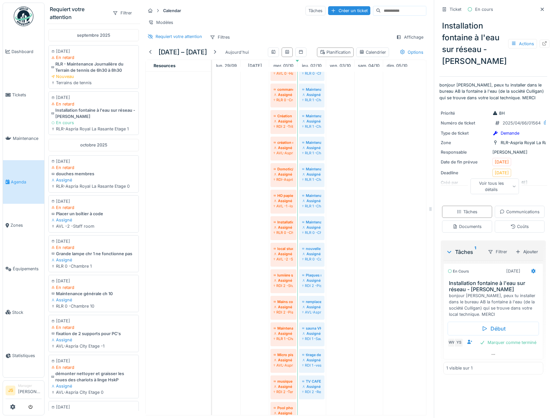
scroll to position [0, 0]
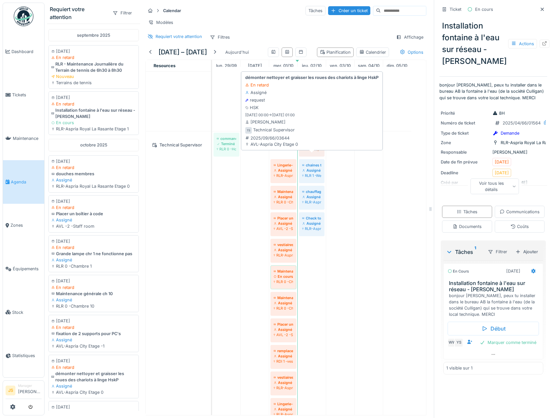
drag, startPoint x: 282, startPoint y: 160, endPoint x: 298, endPoint y: 161, distance: 15.4
click at [212, 160] on div "commande chaine cadena a code Grille ouverte près du terrain de hockey Terminé …" at bounding box center [212, 291] width 0 height 321
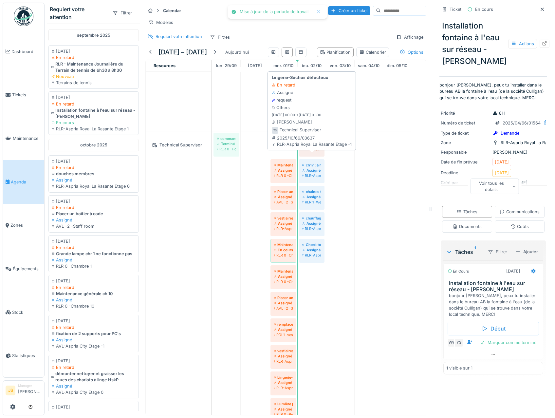
click at [212, 158] on div "commande chaine cadena a code Grille ouverte près du terrain de hockey Terminé …" at bounding box center [212, 278] width 0 height 295
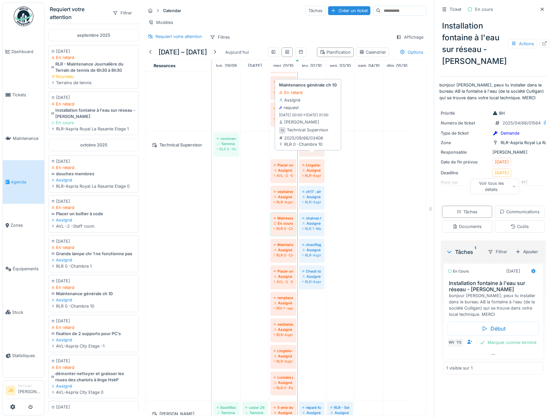
drag, startPoint x: 283, startPoint y: 161, endPoint x: 309, endPoint y: 158, distance: 25.4
click at [212, 158] on div "commande chaine cadena a code Grille ouverte près du terrain de hockey Terminé …" at bounding box center [212, 265] width 0 height 268
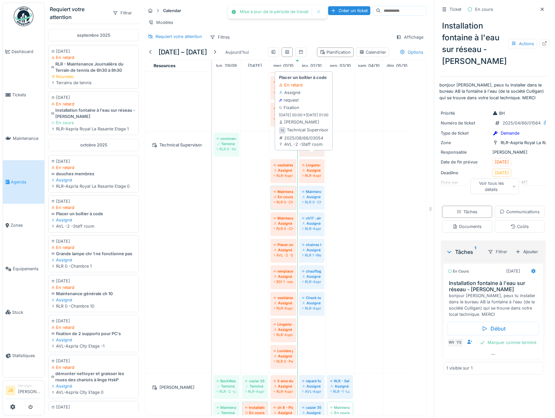
drag, startPoint x: 281, startPoint y: 163, endPoint x: 306, endPoint y: 159, distance: 25.4
click at [212, 160] on div "commande chaine cadena a code Grille ouverte près du terrain de hockey Terminé …" at bounding box center [212, 252] width 0 height 242
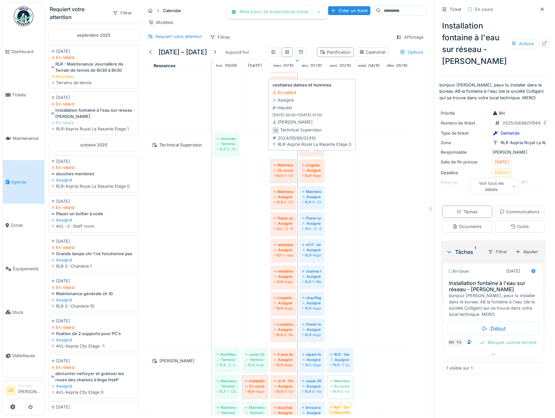
drag, startPoint x: 306, startPoint y: 160, endPoint x: 295, endPoint y: 159, distance: 11.1
click at [212, 159] on div "commande chaine cadena a code Grille ouverte près du terrain de hockey Terminé …" at bounding box center [212, 238] width 0 height 215
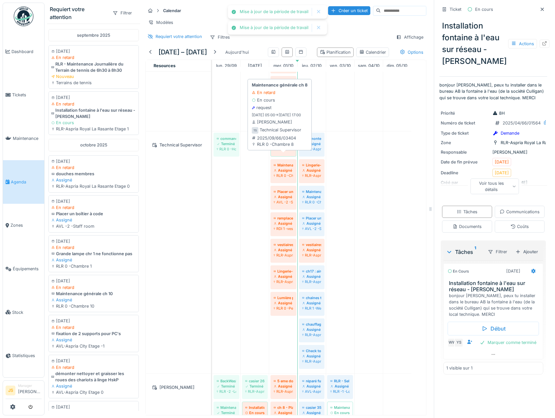
click at [212, 159] on div "commande chaine cadena a code Grille ouverte près du terrain de hockey Terminé …" at bounding box center [212, 252] width 0 height 242
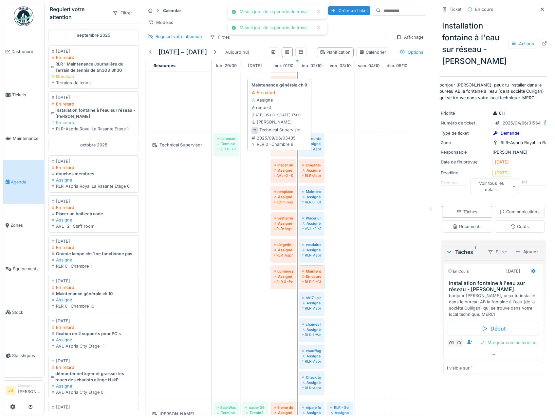
drag, startPoint x: 292, startPoint y: 160, endPoint x: 306, endPoint y: 157, distance: 13.9
click at [212, 158] on div "commande chaine cadena a code Grille ouverte près du terrain de hockey Terminé …" at bounding box center [212, 265] width 0 height 268
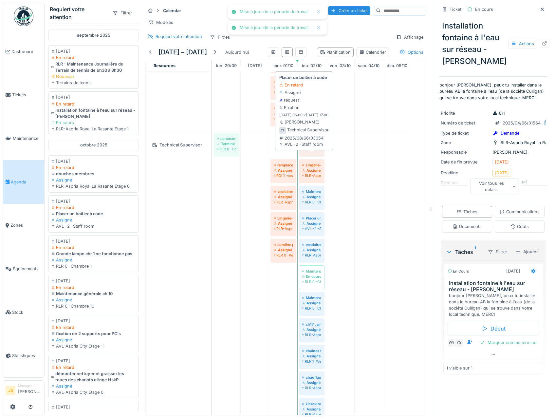
click at [212, 159] on div "commande chaine cadena a code Grille ouverte près du terrain de hockey Terminé …" at bounding box center [212, 278] width 0 height 295
drag, startPoint x: 309, startPoint y: 159, endPoint x: 299, endPoint y: 158, distance: 9.2
click at [212, 158] on div "commande chaine cadena a code Grille ouverte près du terrain de hockey Terminé …" at bounding box center [212, 291] width 0 height 321
drag, startPoint x: 304, startPoint y: 161, endPoint x: 298, endPoint y: 159, distance: 6.5
click at [212, 159] on div "commande chaine cadena a code Grille ouverte près du terrain de hockey Terminé …" at bounding box center [212, 305] width 0 height 348
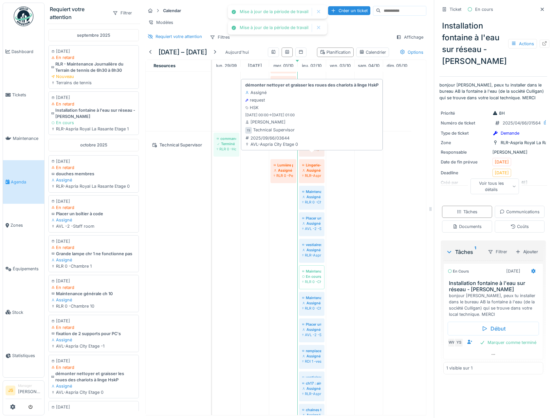
click at [212, 159] on div "commande chaine cadena a code Grille ouverte près du terrain de hockey Terminé …" at bounding box center [212, 308] width 0 height 354
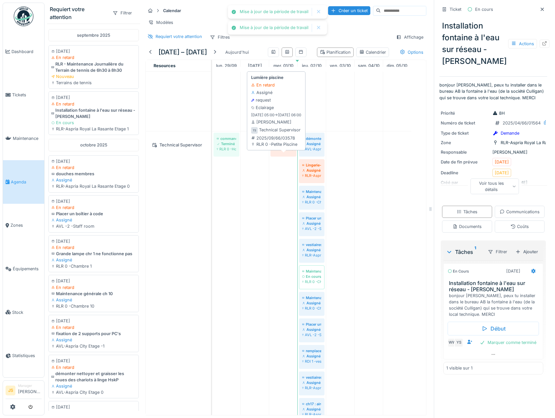
click at [212, 158] on div "commande chaine cadena a code Grille ouverte près du terrain de hockey Terminé …" at bounding box center [212, 321] width 0 height 380
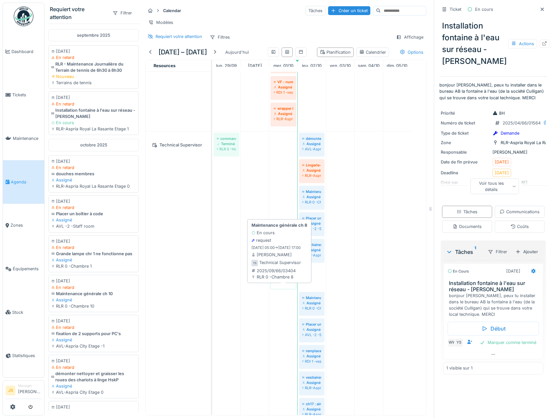
drag, startPoint x: 314, startPoint y: 291, endPoint x: 287, endPoint y: 294, distance: 26.8
click at [212, 294] on div "commande chaine cadena a code Grille ouverte près du terrain de hockey Terminé …" at bounding box center [212, 344] width 0 height 427
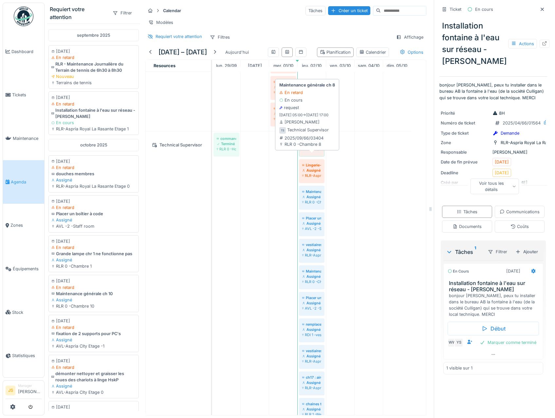
drag, startPoint x: 289, startPoint y: 164, endPoint x: 303, endPoint y: 164, distance: 14.4
click at [212, 164] on div "commande chaine cadena a code Grille ouverte près du terrain de hockey Terminé …" at bounding box center [212, 331] width 0 height 401
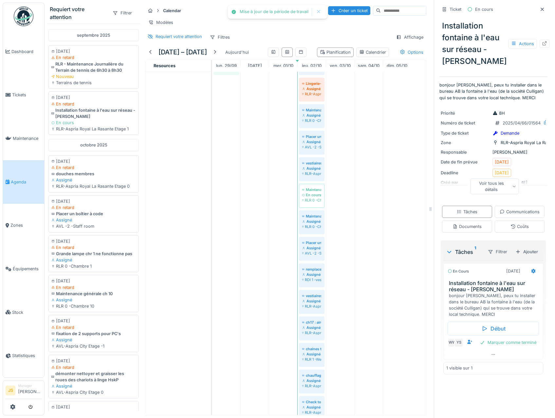
scroll to position [1571, 0]
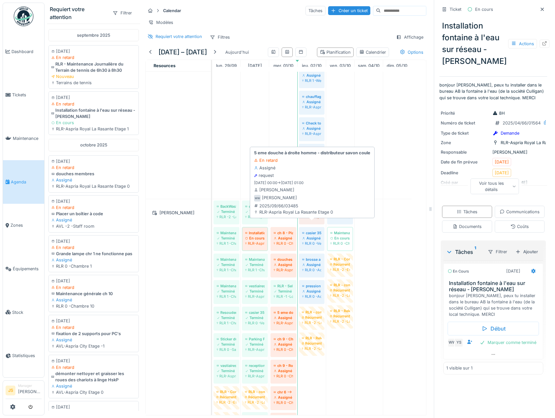
drag, startPoint x: 284, startPoint y: 226, endPoint x: 302, endPoint y: 228, distance: 18.1
click at [212, 229] on div "BackWash grand bassin et petit bassin Terminé RLR -2 -Local technique Piscine H…" at bounding box center [212, 399] width 0 height 400
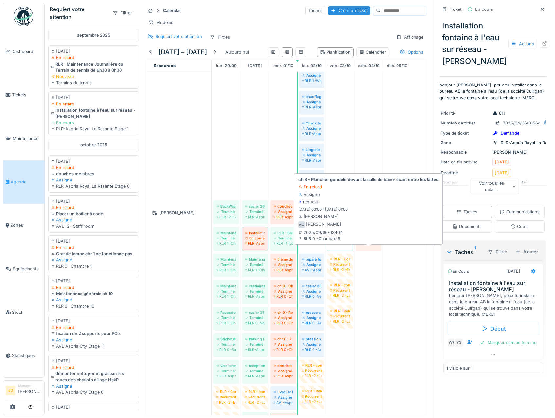
drag, startPoint x: 313, startPoint y: 252, endPoint x: 324, endPoint y: 242, distance: 14.6
click at [212, 260] on div "BackWash grand bassin et petit bassin Terminé RLR -2 -Local technique Piscine H…" at bounding box center [212, 372] width 0 height 347
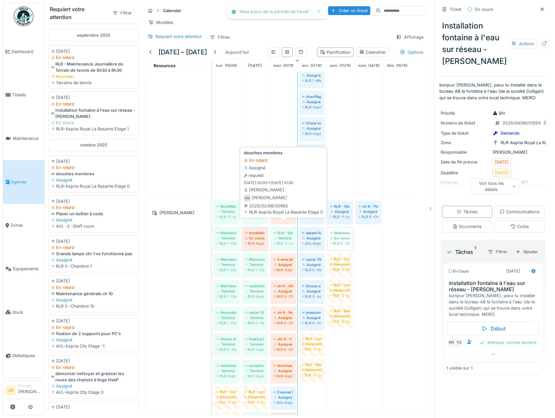
click at [285, 214] on div "Assigné" at bounding box center [283, 211] width 19 height 5
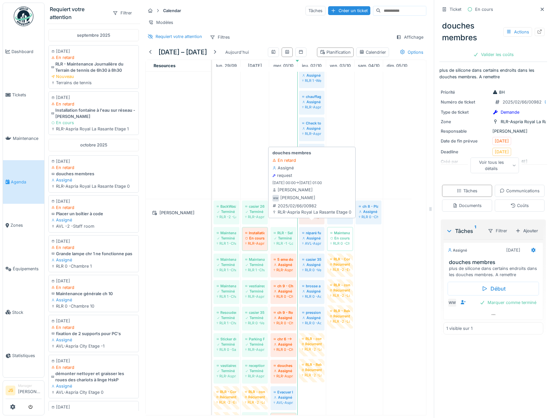
drag, startPoint x: 282, startPoint y: 225, endPoint x: 318, endPoint y: 231, distance: 37.2
click at [212, 231] on div "BackWash grand bassin et petit bassin Terminé RLR -2 -Local technique Piscine H…" at bounding box center [212, 372] width 0 height 347
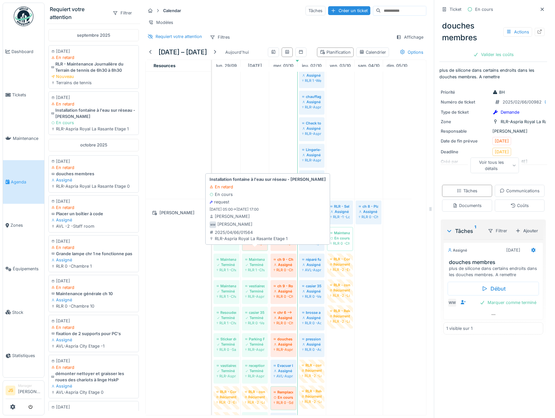
click at [251, 241] on div "En cours" at bounding box center [254, 237] width 19 height 5
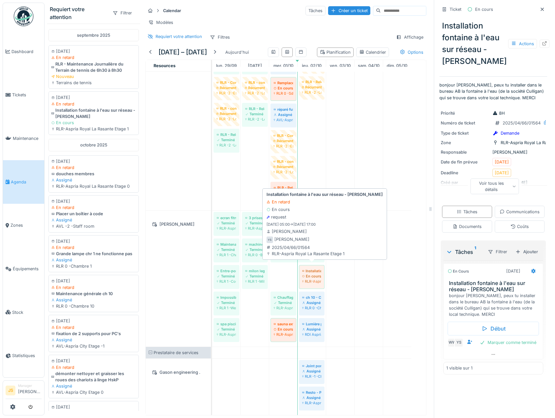
drag, startPoint x: 283, startPoint y: 267, endPoint x: 306, endPoint y: 271, distance: 23.3
click at [212, 271] on div "ecran fitness PT Terminé RLR-Aspria Royal La Rasante Etage 1 3 prises qui ne fo…" at bounding box center [212, 278] width 0 height 136
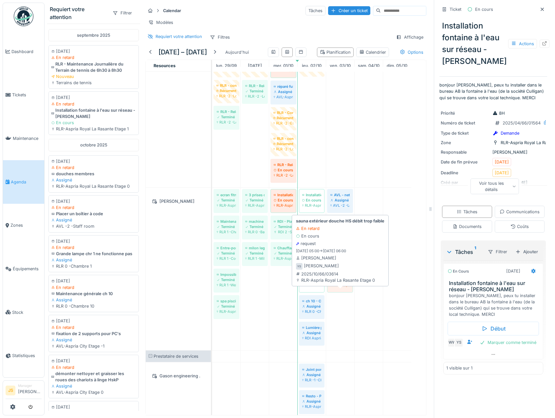
drag, startPoint x: 283, startPoint y: 296, endPoint x: 331, endPoint y: 297, distance: 48.1
click at [212, 299] on div "ecran fitness PT Terminé RLR-Aspria Royal La Rasante Etage 1 3 prises qui ne fo…" at bounding box center [212, 269] width 0 height 162
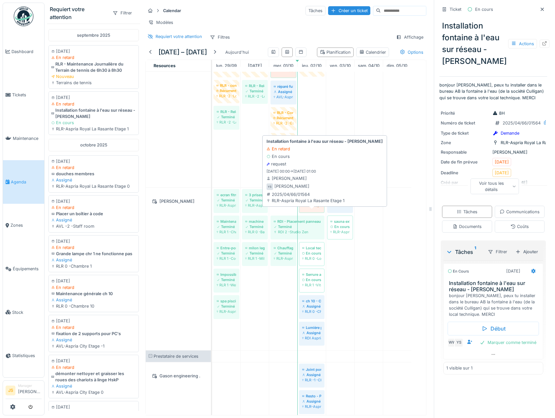
drag, startPoint x: 283, startPoint y: 213, endPoint x: 298, endPoint y: 218, distance: 15.7
click at [212, 220] on div "ecran fitness PT Terminé RLR-Aspria Royal La Rasante Etage 1 3 prises qui ne fo…" at bounding box center [212, 269] width 0 height 162
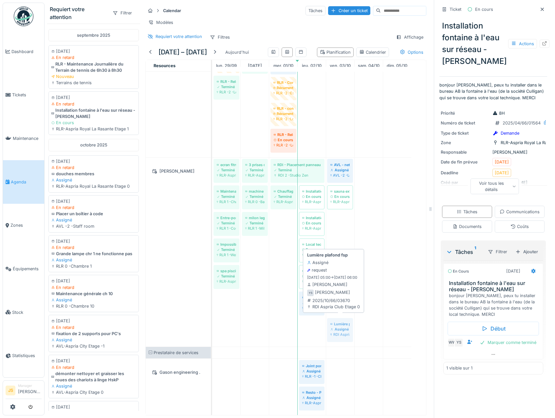
drag, startPoint x: 312, startPoint y: 322, endPoint x: 330, endPoint y: 323, distance: 18.0
click at [212, 323] on div "ecran fitness PT Terminé RLR-Aspria Royal La Rasante Etage 1 3 prises qui ne fo…" at bounding box center [212, 251] width 0 height 189
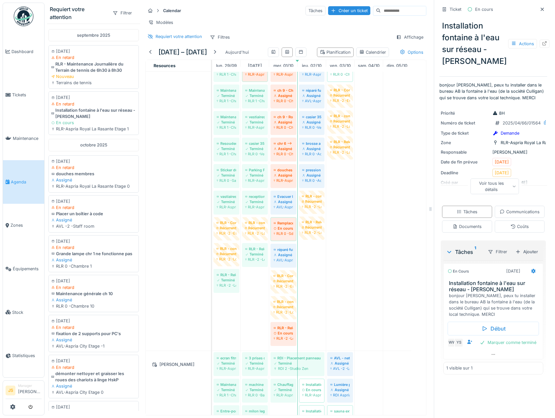
scroll to position [1831, 0]
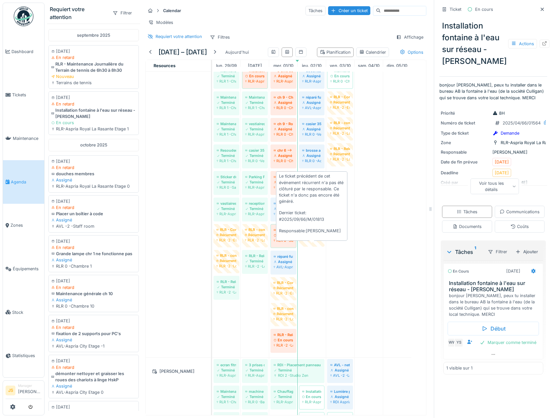
click at [313, 237] on div "Récurrent" at bounding box center [312, 233] width 20 height 5
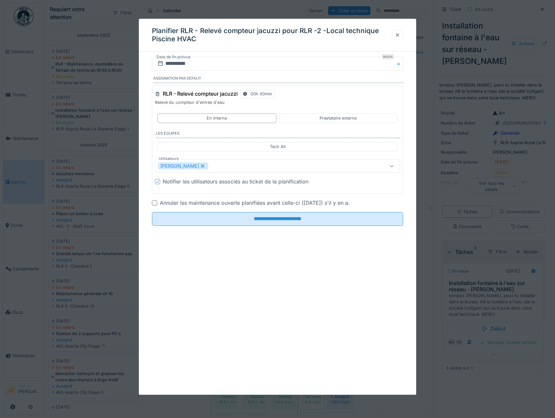
click at [400, 35] on div at bounding box center [397, 35] width 5 height 6
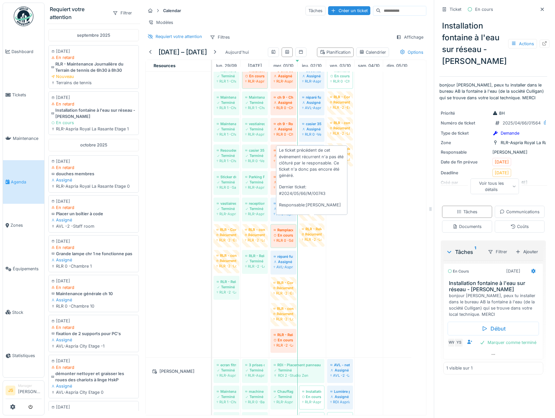
click at [320, 216] on div "RLR -2 -Local technique Piscine HVAC" at bounding box center [312, 213] width 20 height 5
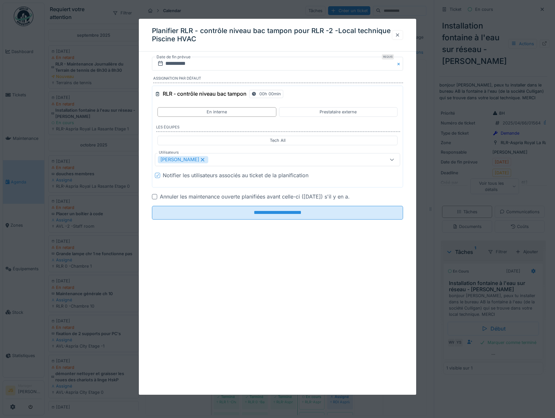
click at [400, 35] on div at bounding box center [397, 35] width 5 height 6
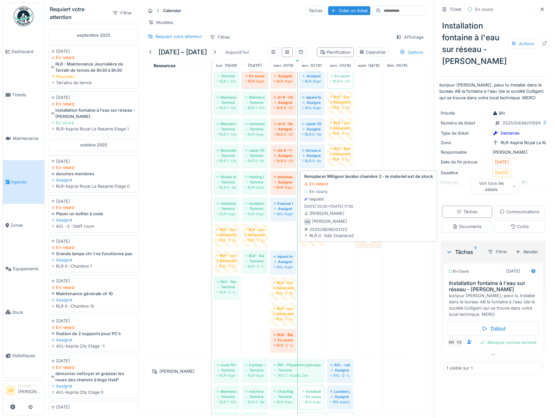
drag, startPoint x: 283, startPoint y: 249, endPoint x: 368, endPoint y: 255, distance: 84.6
click at [212, 255] on div "BackWash grand bassin et petit bassin Terminé RLR -2 -Local technique Piscine H…" at bounding box center [212, 197] width 0 height 320
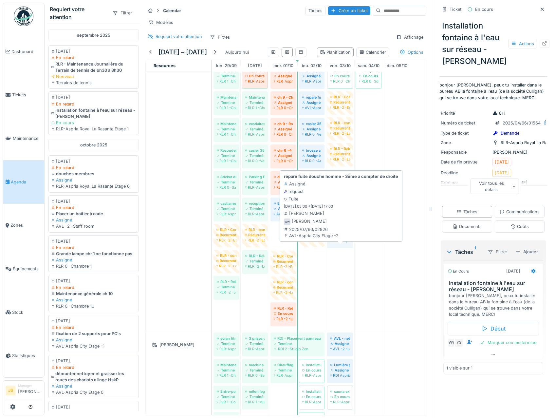
drag, startPoint x: 281, startPoint y: 248, endPoint x: 343, endPoint y: 256, distance: 63.0
click at [212, 256] on div "BackWash grand bassin et petit bassin Terminé RLR -2 -Local technique Piscine H…" at bounding box center [212, 184] width 0 height 294
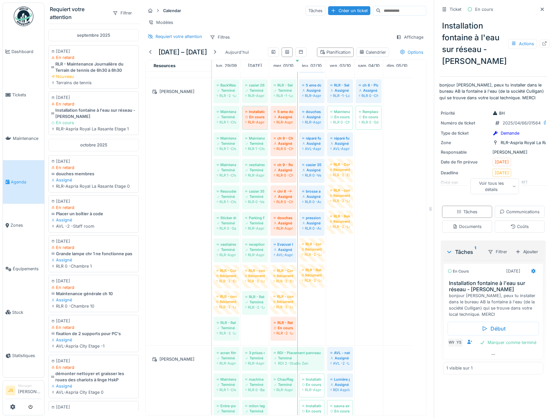
scroll to position [1798, 0]
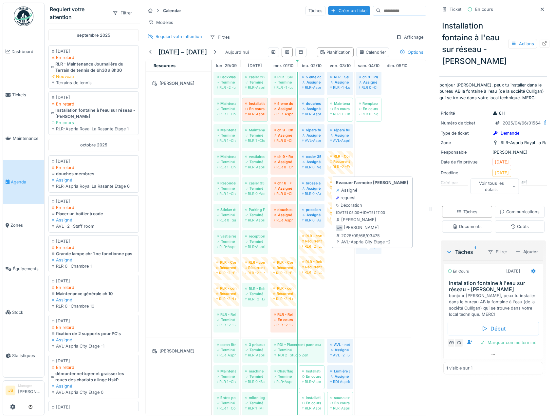
drag, startPoint x: 279, startPoint y: 255, endPoint x: 371, endPoint y: 263, distance: 91.9
click at [212, 263] on div "BackWash grand bassin et petit bassin Terminé RLR -2 -Local technique Piscine H…" at bounding box center [212, 203] width 0 height 267
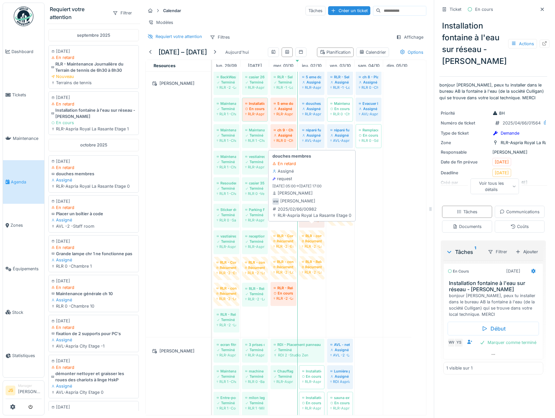
drag, startPoint x: 281, startPoint y: 230, endPoint x: 311, endPoint y: 232, distance: 29.5
click at [212, 232] on div "BackWash grand bassin et petit bassin Terminé RLR -2 -Local technique Piscine H…" at bounding box center [212, 203] width 0 height 267
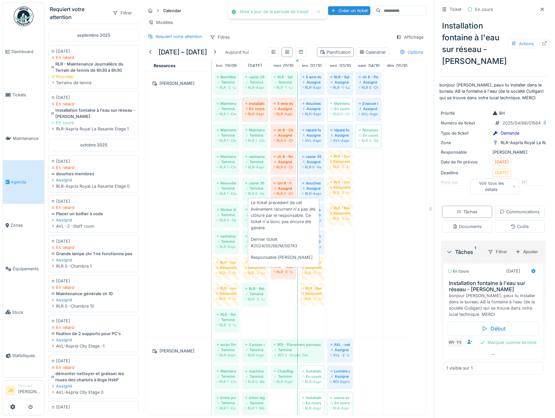
scroll to position [1733, 0]
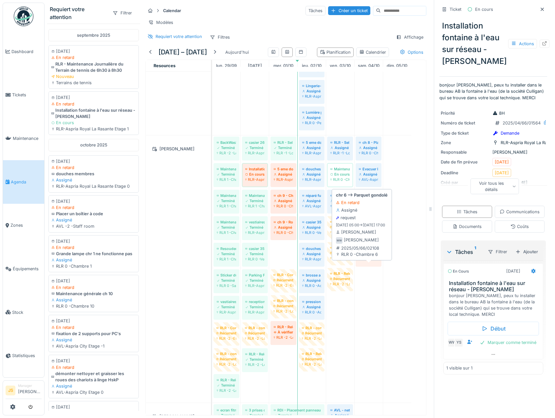
drag, startPoint x: 282, startPoint y: 270, endPoint x: 363, endPoint y: 267, distance: 80.9
click at [212, 268] on div "BackWash grand bassin et petit bassin Terminé RLR -2 -Local technique Piscine H…" at bounding box center [212, 268] width 0 height 267
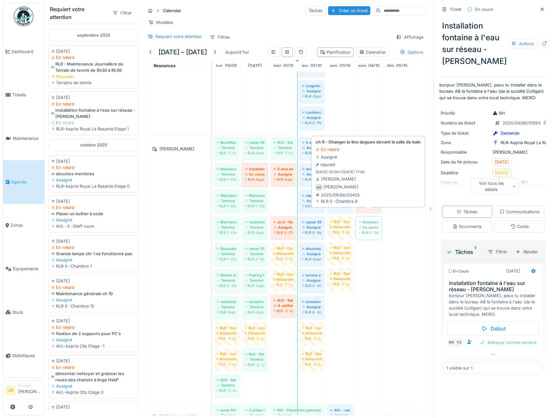
drag, startPoint x: 281, startPoint y: 216, endPoint x: 362, endPoint y: 219, distance: 80.5
click at [212, 219] on div "BackWash grand bassin et petit bassin Terminé RLR -2 -Local technique Piscine H…" at bounding box center [212, 268] width 0 height 267
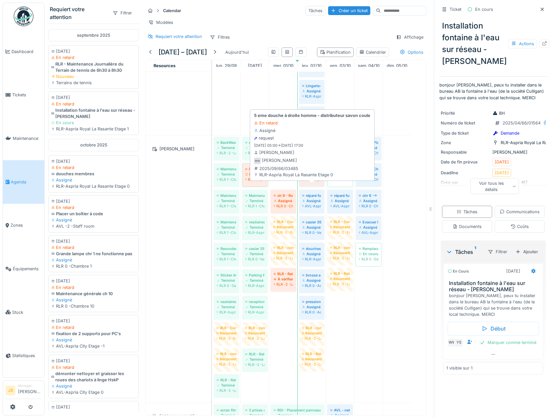
drag, startPoint x: 280, startPoint y: 191, endPoint x: 314, endPoint y: 190, distance: 33.7
click at [212, 190] on div "BackWash grand bassin et petit bassin Terminé RLR -2 -Local technique Piscine H…" at bounding box center [212, 268] width 0 height 267
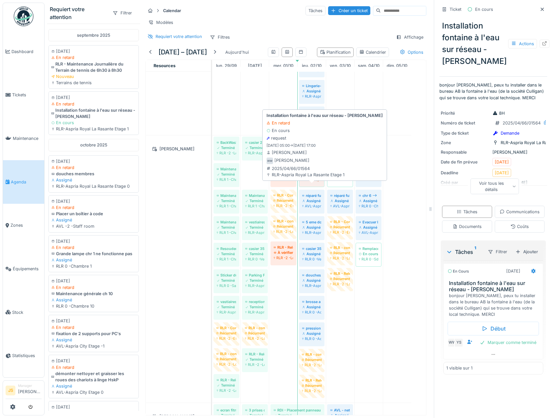
drag, startPoint x: 253, startPoint y: 187, endPoint x: 310, endPoint y: 192, distance: 57.5
click at [212, 192] on div "BackWash grand bassin et petit bassin Terminé RLR -2 -Local technique Piscine H…" at bounding box center [212, 268] width 0 height 267
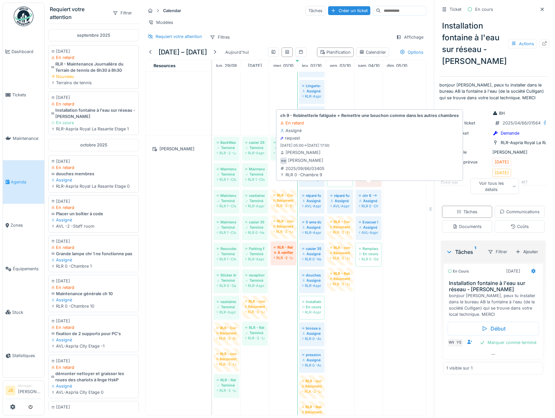
drag, startPoint x: 285, startPoint y: 189, endPoint x: 369, endPoint y: 192, distance: 84.5
click at [212, 192] on div "BackWash grand bassin et petit bassin Terminé RLR -2 -Local technique Piscine H…" at bounding box center [212, 282] width 0 height 294
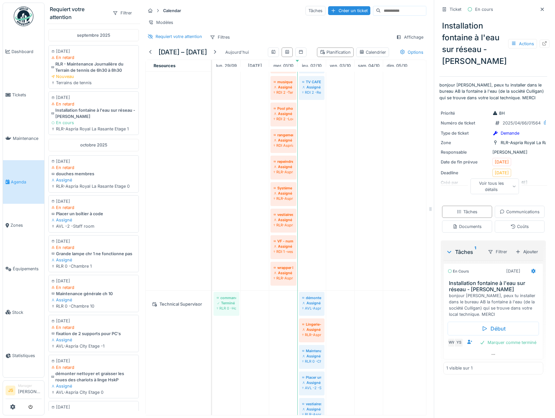
scroll to position [986, 0]
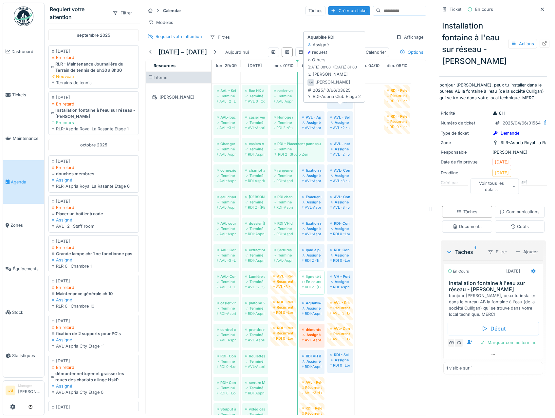
drag, startPoint x: 311, startPoint y: 118, endPoint x: 335, endPoint y: 121, distance: 24.4
click at [212, 121] on div "AVL - Sel Adoucisseur Terminé AVL -2 -Local HVAC Bac HK à roulettes Terminé AVL…" at bounding box center [212, 336] width 0 height 506
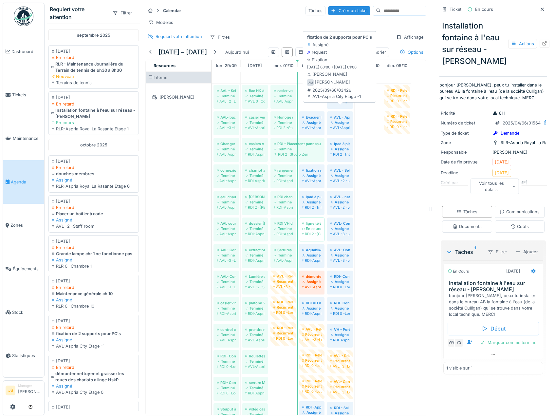
drag, startPoint x: 308, startPoint y: 120, endPoint x: 331, endPoint y: 120, distance: 23.2
click at [212, 120] on div "AVL - Sel Adoucisseur Terminé AVL -2 -Local HVAC Bac HK à roulettes Terminé AVL…" at bounding box center [212, 336] width 0 height 506
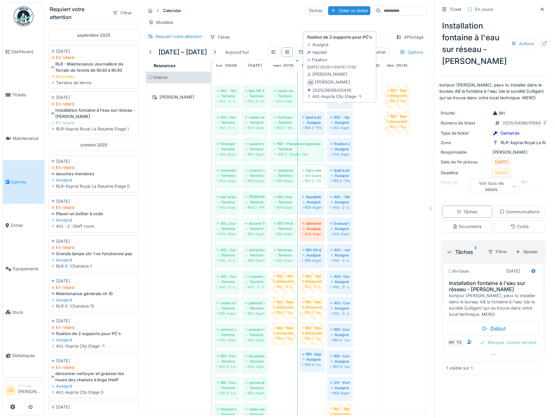
drag, startPoint x: 310, startPoint y: 119, endPoint x: 328, endPoint y: 119, distance: 18.3
click at [212, 119] on div "AVL - Sel Adoucisseur Terminé AVL -2 -Local HVAC Bac HK à roulettes Terminé AVL…" at bounding box center [212, 336] width 0 height 506
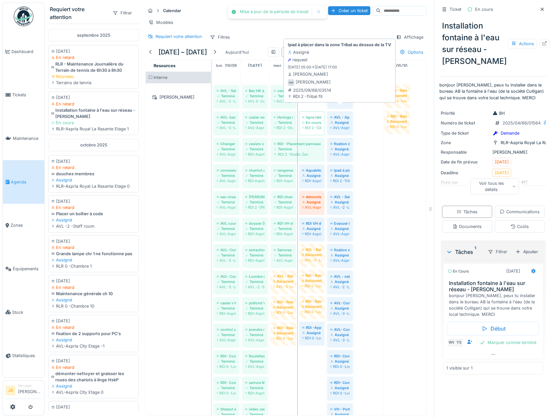
drag, startPoint x: 314, startPoint y: 117, endPoint x: 329, endPoint y: 117, distance: 15.1
click at [212, 117] on div "AVL - Sel Adoucisseur Terminé AVL -2 -Local HVAC Bac HK à roulettes Terminé AVL…" at bounding box center [212, 336] width 0 height 506
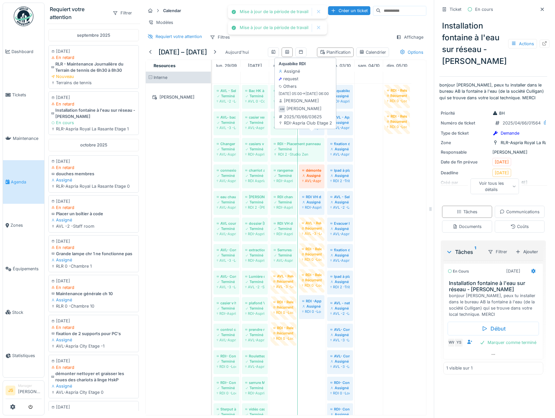
click at [212, 142] on div "AVL - Sel Adoucisseur Terminé AVL -2 -Local HVAC Bac HK à roulettes Terminé AVL…" at bounding box center [212, 336] width 0 height 506
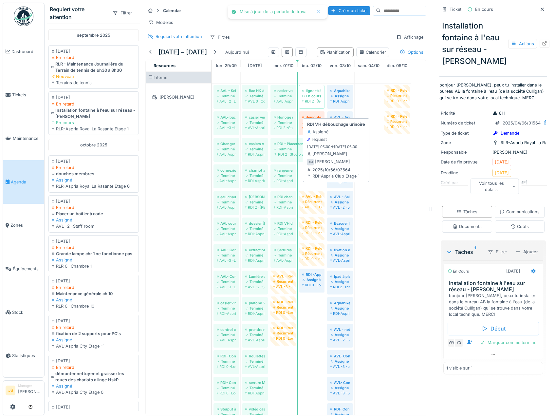
drag, startPoint x: 315, startPoint y: 193, endPoint x: 332, endPoint y: 193, distance: 17.0
click at [212, 193] on div "AVL - Sel Adoucisseur Terminé AVL -2 -Local HVAC Bac HK à roulettes Terminé AVL…" at bounding box center [212, 336] width 0 height 506
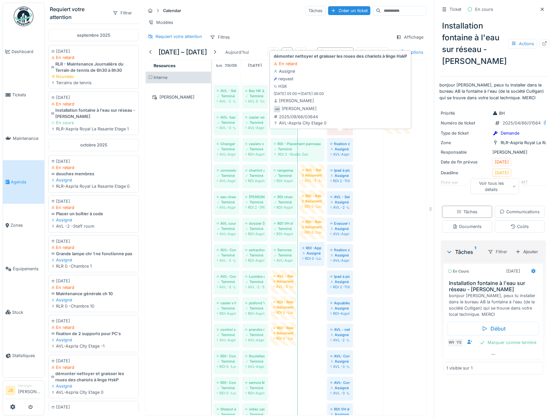
drag, startPoint x: 308, startPoint y: 141, endPoint x: 337, endPoint y: 145, distance: 29.4
click at [212, 145] on div "AVL - Sel Adoucisseur Terminé AVL -2 -Local HVAC Bac HK à roulettes Terminé AVL…" at bounding box center [212, 336] width 0 height 506
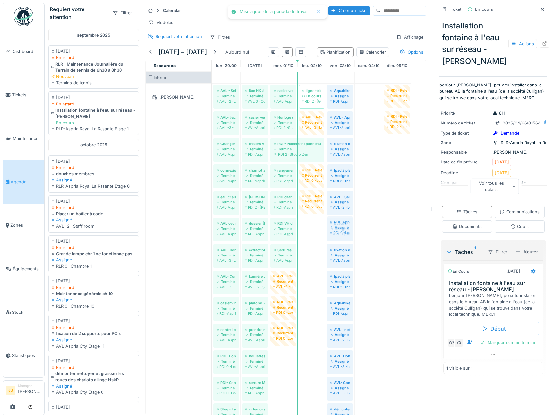
drag, startPoint x: 311, startPoint y: 250, endPoint x: 336, endPoint y: 258, distance: 26.4
click at [212, 258] on div "AVL - Sel Adoucisseur Terminé AVL -2 -Local HVAC Bac HK à roulettes Terminé AVL…" at bounding box center [212, 349] width 0 height 532
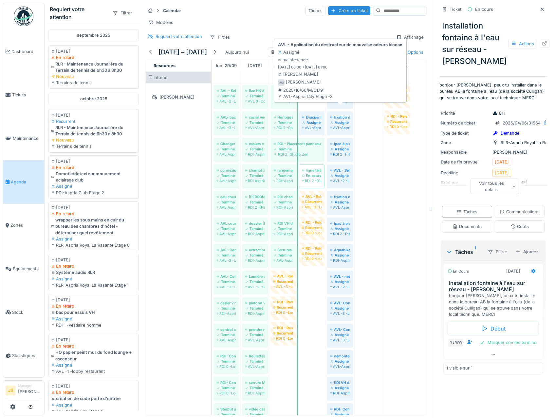
drag, startPoint x: 311, startPoint y: 116, endPoint x: 334, endPoint y: 116, distance: 22.9
click at [212, 117] on div "AVL - Sel Adoucisseur Terminé AVL -2 -Local HVAC Bac HK à roulettes Terminé AVL…" at bounding box center [212, 336] width 0 height 506
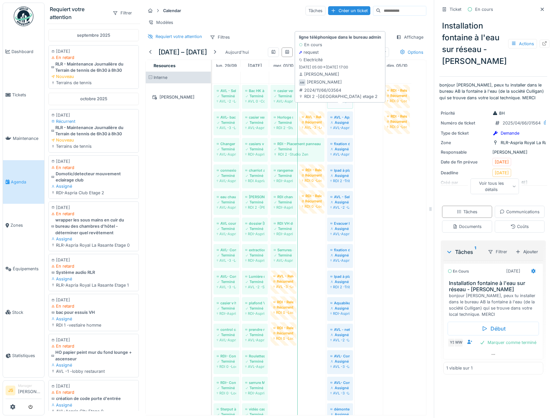
drag, startPoint x: 311, startPoint y: 120, endPoint x: 336, endPoint y: 120, distance: 25.9
click at [212, 120] on div "AVL - Sel Adoucisseur Terminé AVL -2 -Local HVAC Bac HK à roulettes Terminé AVL…" at bounding box center [212, 362] width 0 height 559
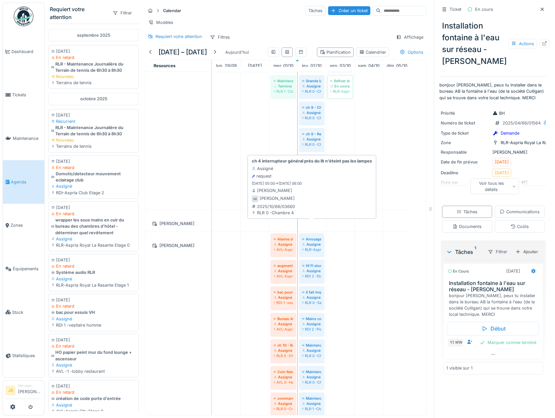
scroll to position [556, 0]
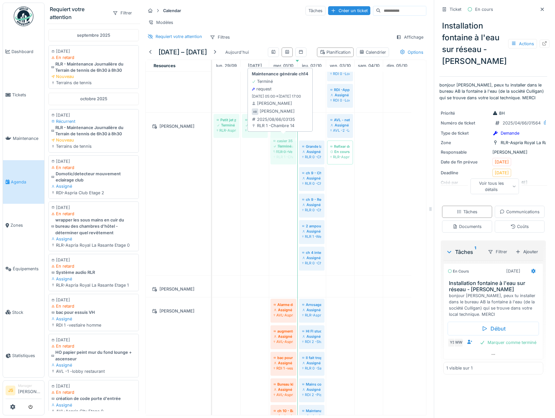
drag, startPoint x: 310, startPoint y: 144, endPoint x: 281, endPoint y: 146, distance: 28.9
click at [212, 146] on div "Petit jet pediluve Terminé RLR-Aspria Royal La Rasante Etage 0 Grille ouverte p…" at bounding box center [212, 194] width 0 height 162
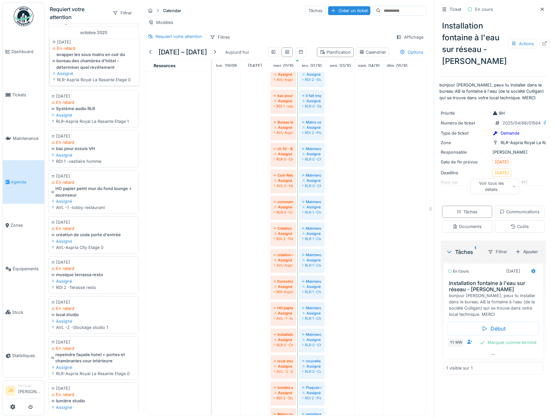
scroll to position [18, 0]
